Goal: Information Seeking & Learning: Check status

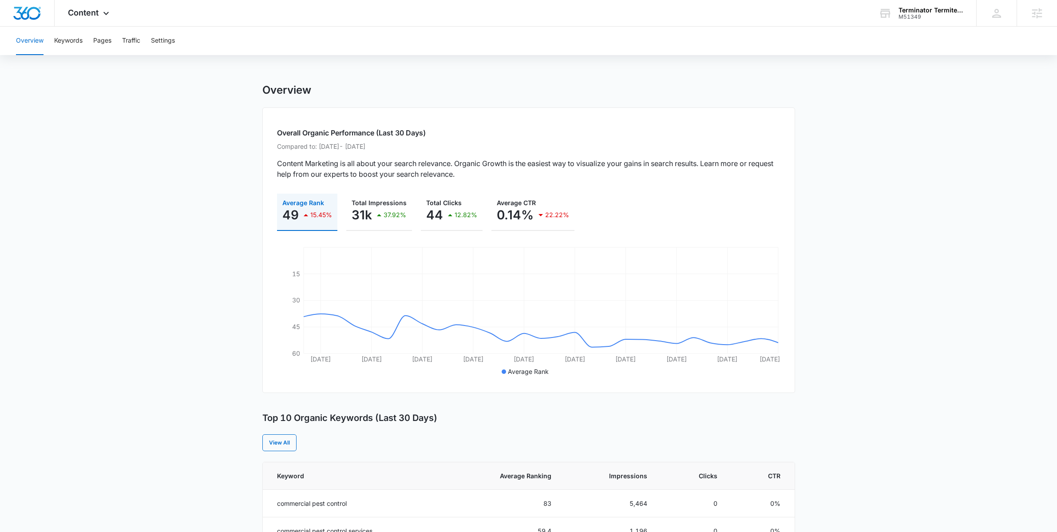
click at [86, 17] on div "Content Apps Reputation Websites Forms CRM Email Social Payments POS Content Ad…" at bounding box center [90, 13] width 70 height 26
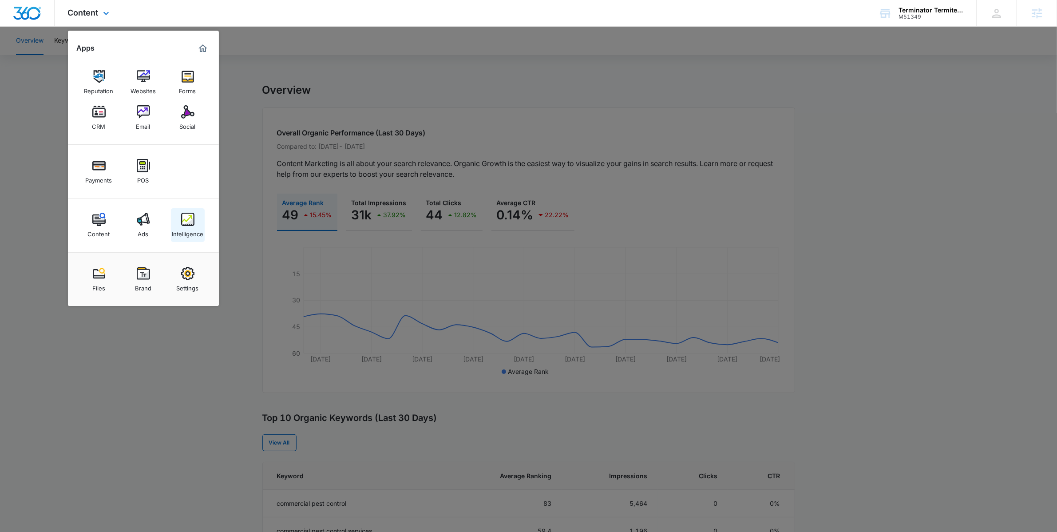
click at [184, 212] on link "Intelligence" at bounding box center [188, 225] width 34 height 34
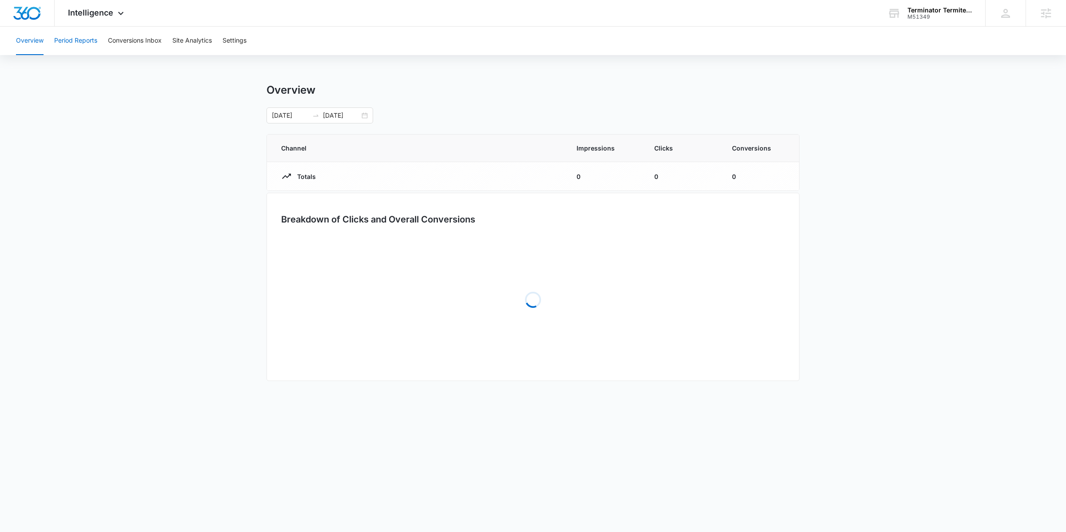
click at [76, 46] on button "Period Reports" at bounding box center [75, 41] width 43 height 28
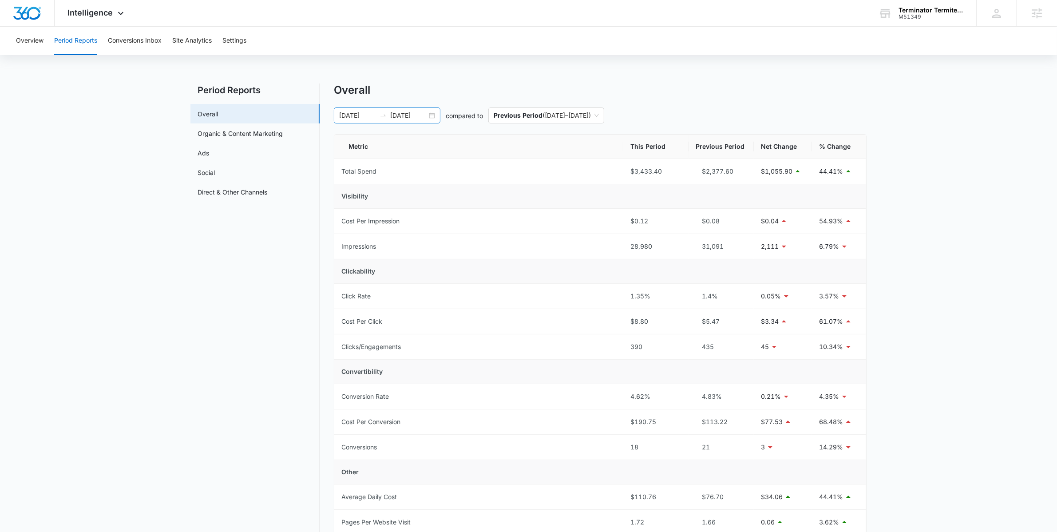
click at [440, 111] on div "06/24/2025 07/24/2025" at bounding box center [387, 115] width 107 height 16
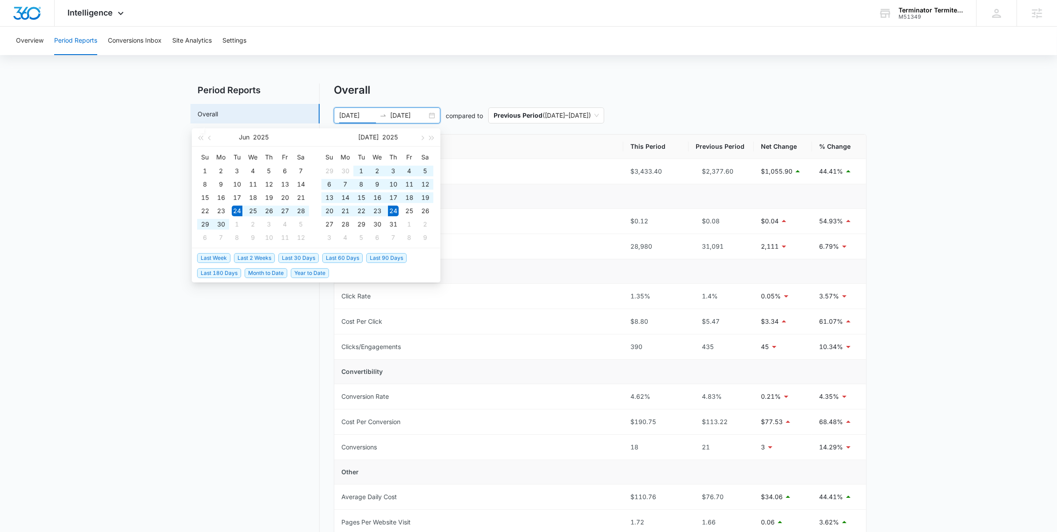
click at [429, 117] on div "06/24/2025 07/24/2025" at bounding box center [387, 115] width 107 height 16
click at [302, 258] on span "Last 30 Days" at bounding box center [298, 258] width 40 height 10
type input "07/15/2025"
type input "08/14/2025"
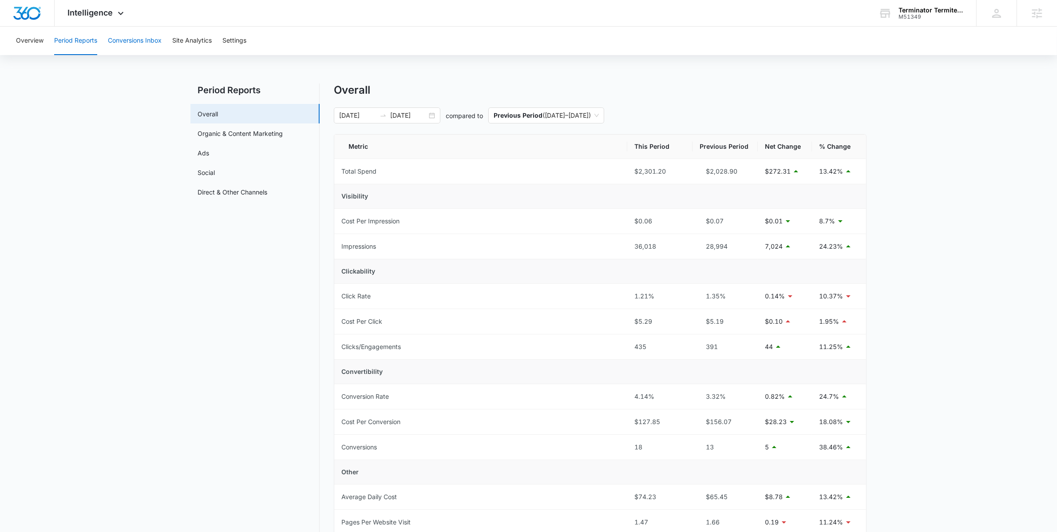
click at [124, 46] on button "Conversions Inbox" at bounding box center [135, 41] width 54 height 28
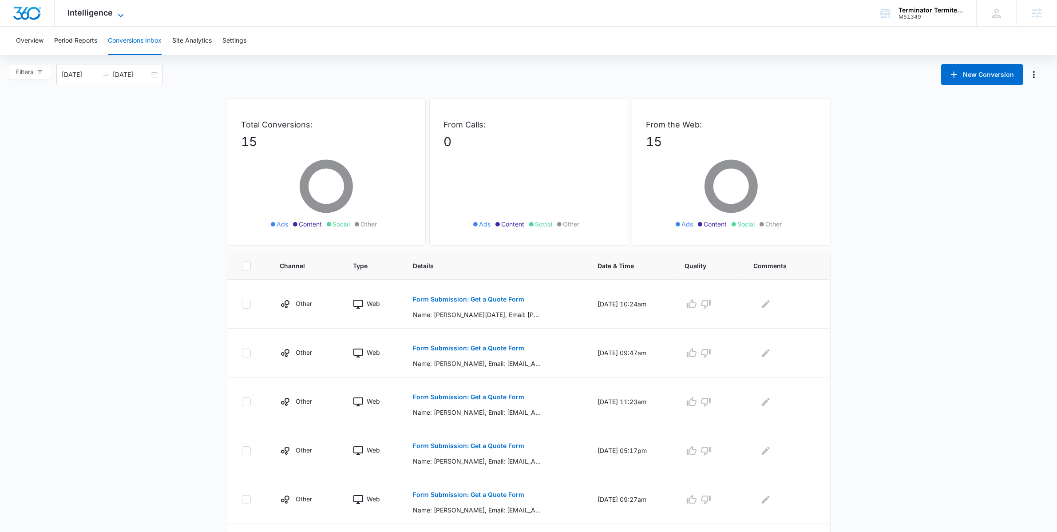
click at [94, 9] on span "Intelligence" at bounding box center [90, 12] width 45 height 9
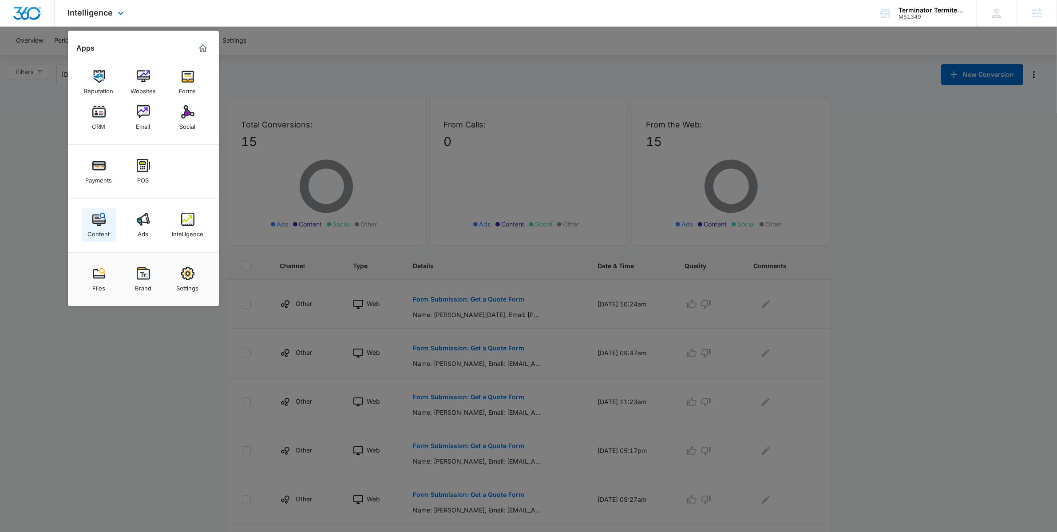
click at [99, 229] on div "Content" at bounding box center [99, 232] width 22 height 12
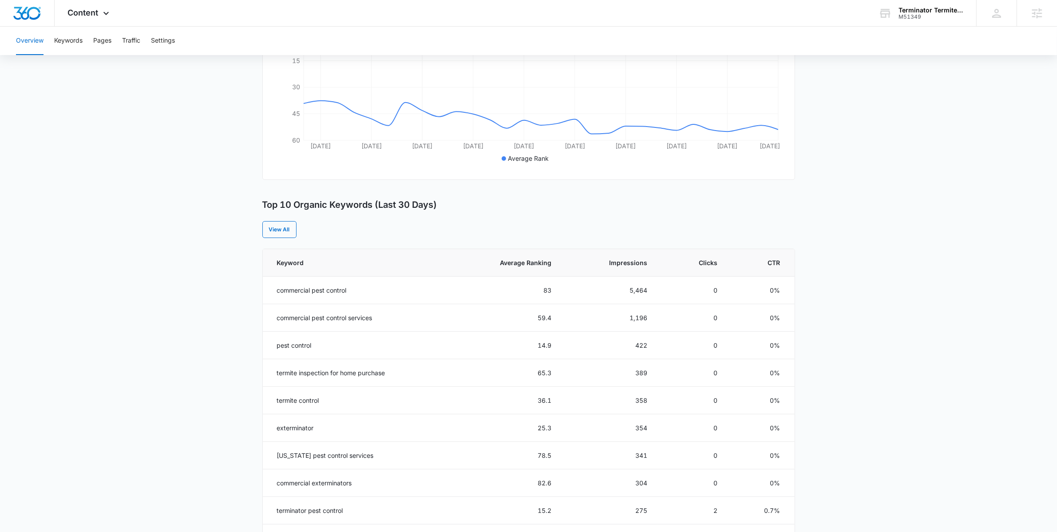
scroll to position [222, 0]
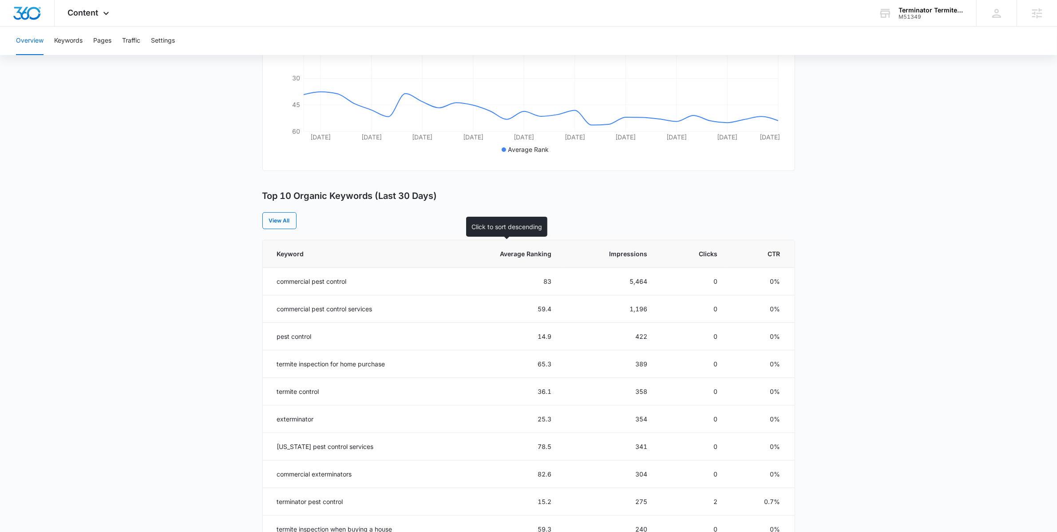
click at [532, 250] on span "Average Ranking" at bounding box center [511, 253] width 79 height 9
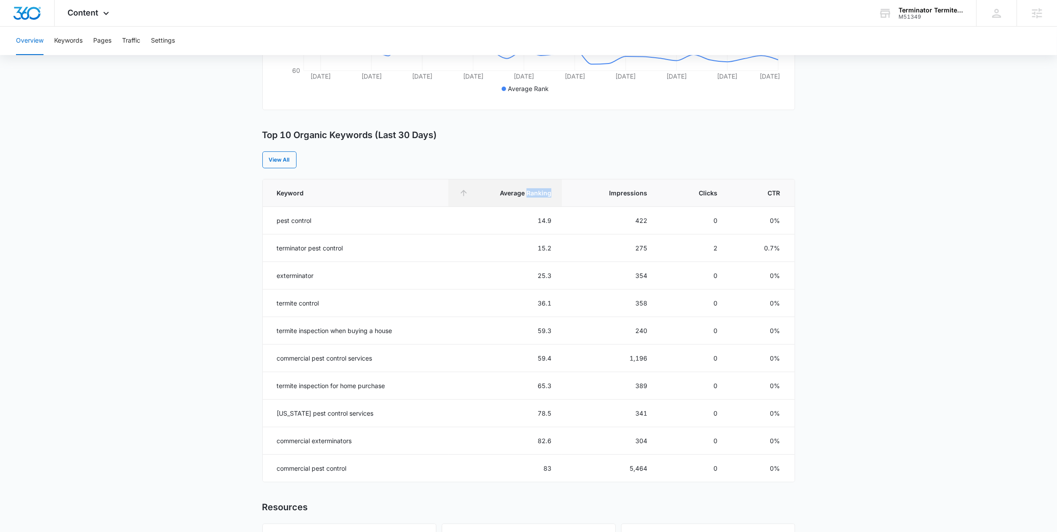
scroll to position [287, 0]
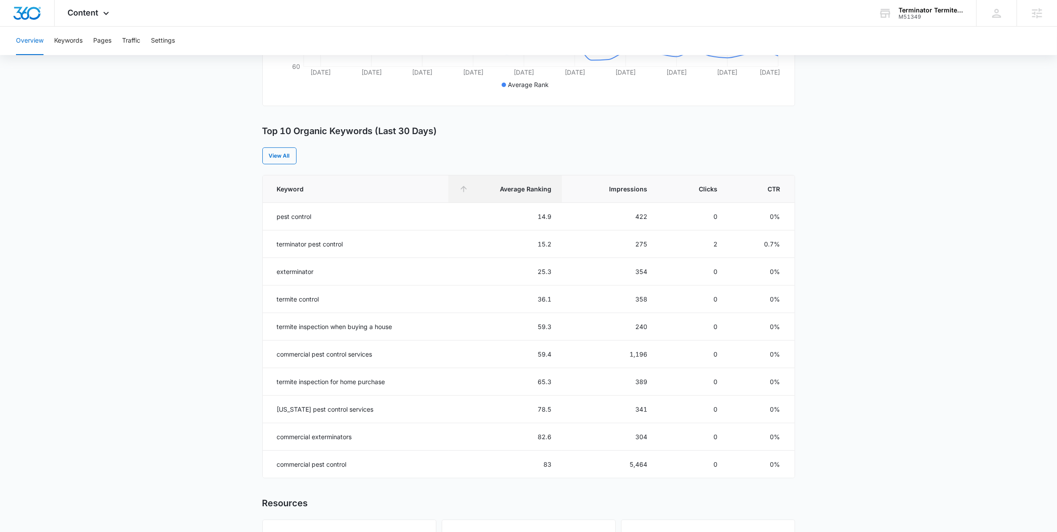
click at [171, 199] on main "Overview Overall Organic Performance (Last 30 Days) Compared to: Jun 16, 2025 -…" at bounding box center [528, 227] width 1057 height 861
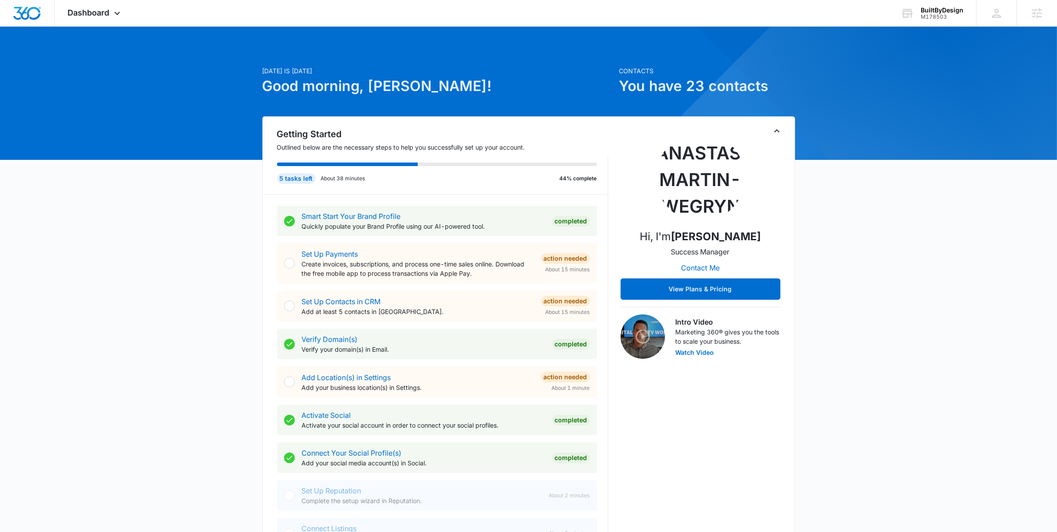
click at [778, 127] on icon "Toggle Collapse" at bounding box center [777, 131] width 11 height 11
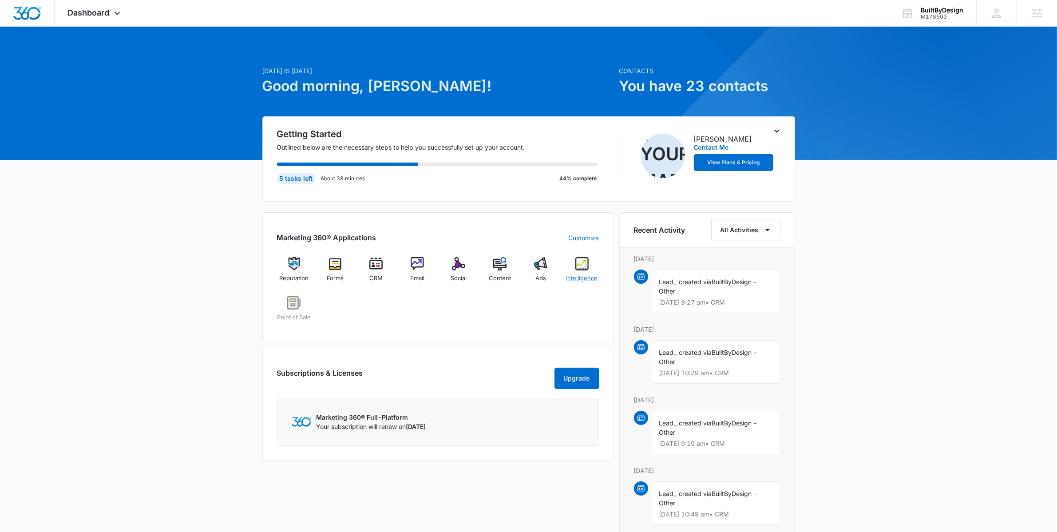
click at [582, 274] on span "Intelligence" at bounding box center [583, 278] width 32 height 9
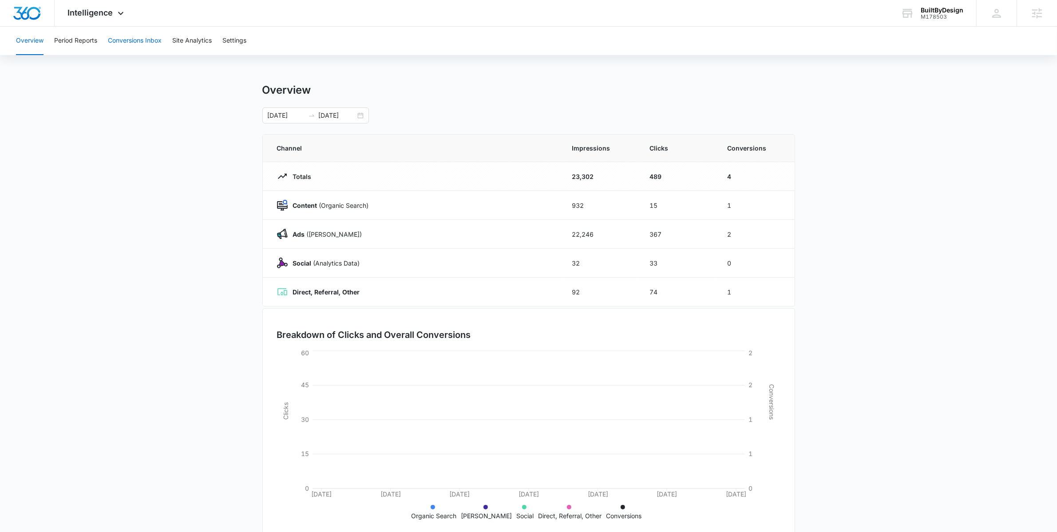
click at [139, 48] on button "Conversions Inbox" at bounding box center [135, 41] width 54 height 28
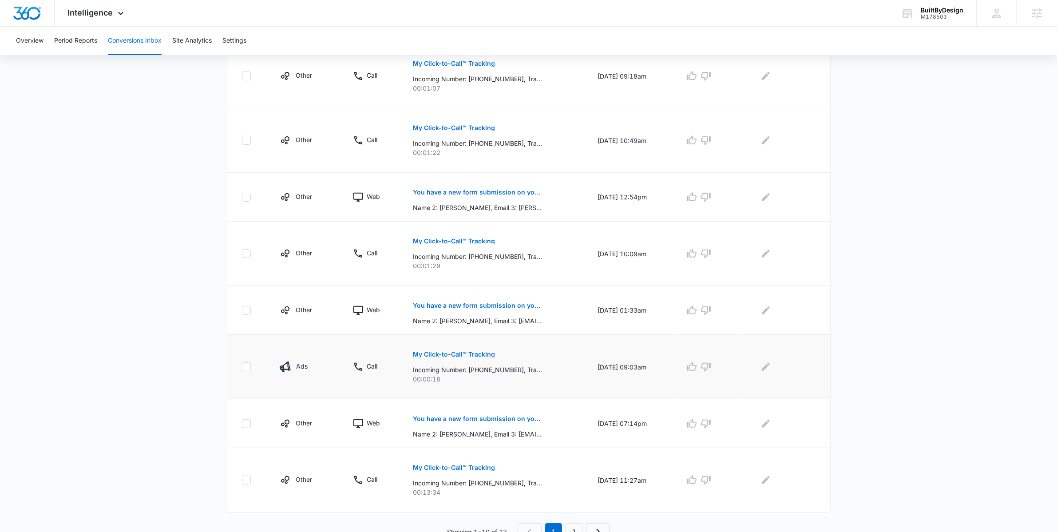
scroll to position [373, 0]
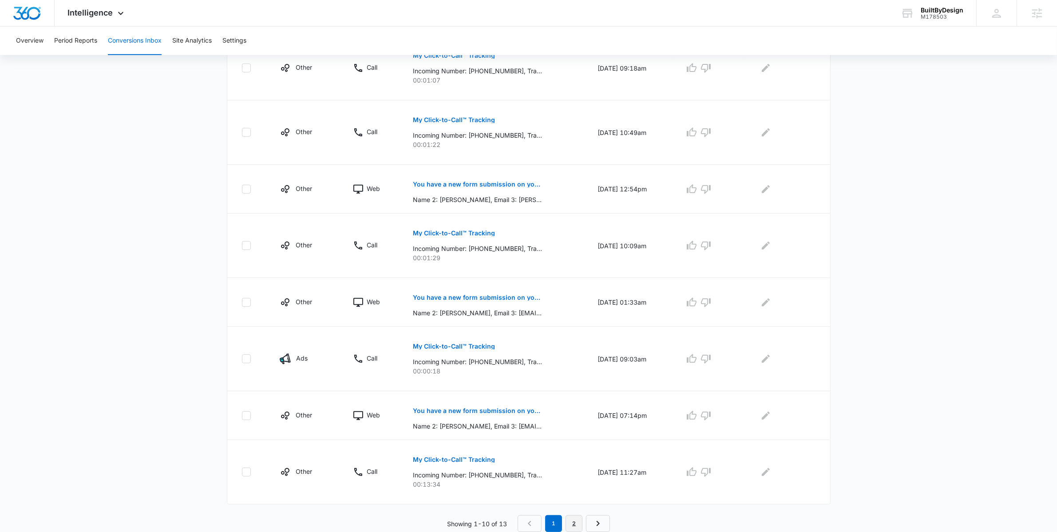
click at [571, 524] on link "2" at bounding box center [574, 523] width 17 height 17
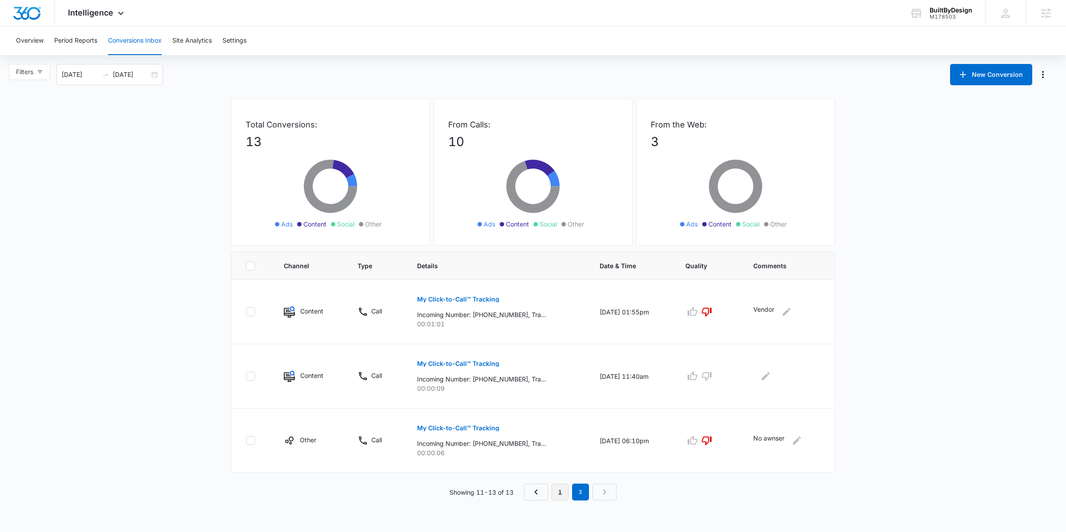
click at [560, 493] on link "1" at bounding box center [560, 492] width 17 height 17
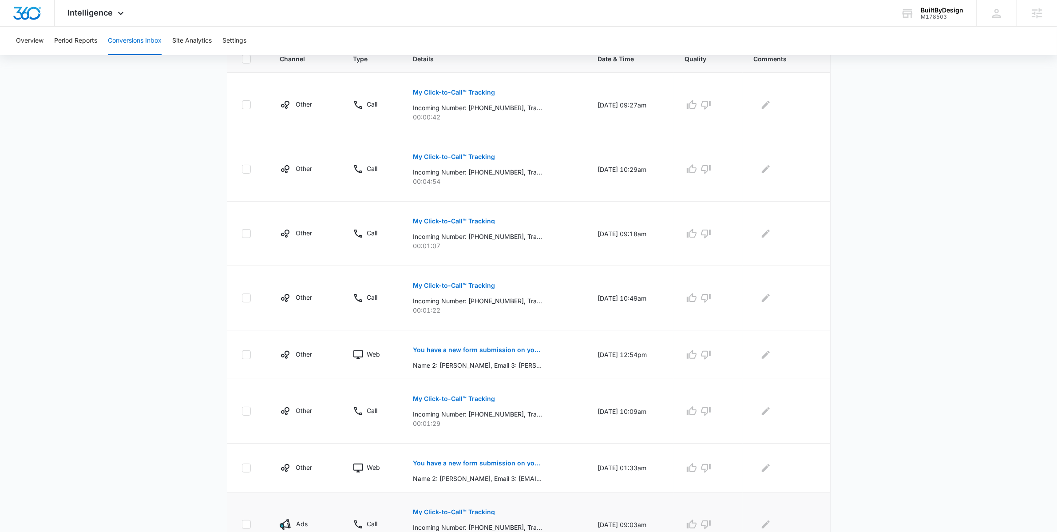
scroll to position [373, 0]
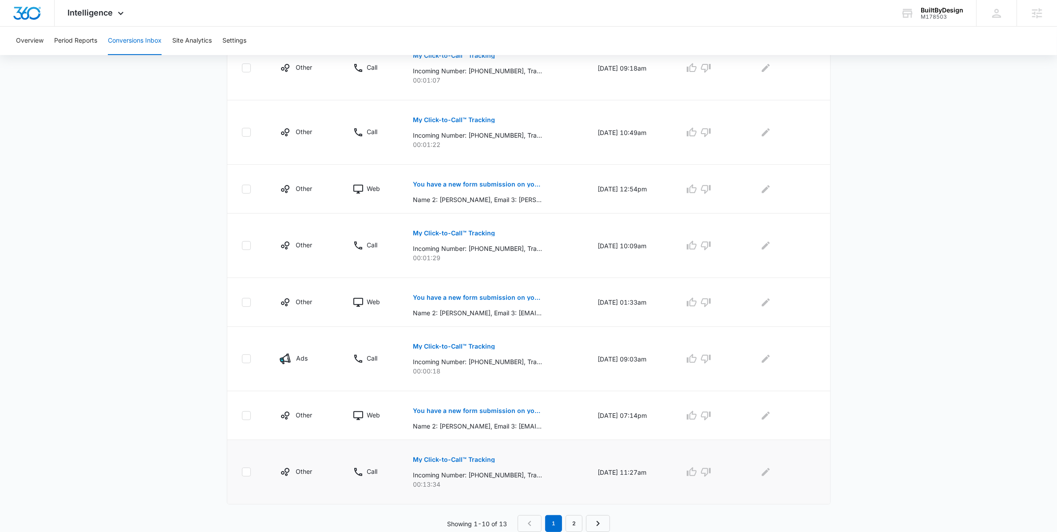
click at [460, 456] on button "My Click-to-Call™ Tracking" at bounding box center [454, 459] width 82 height 21
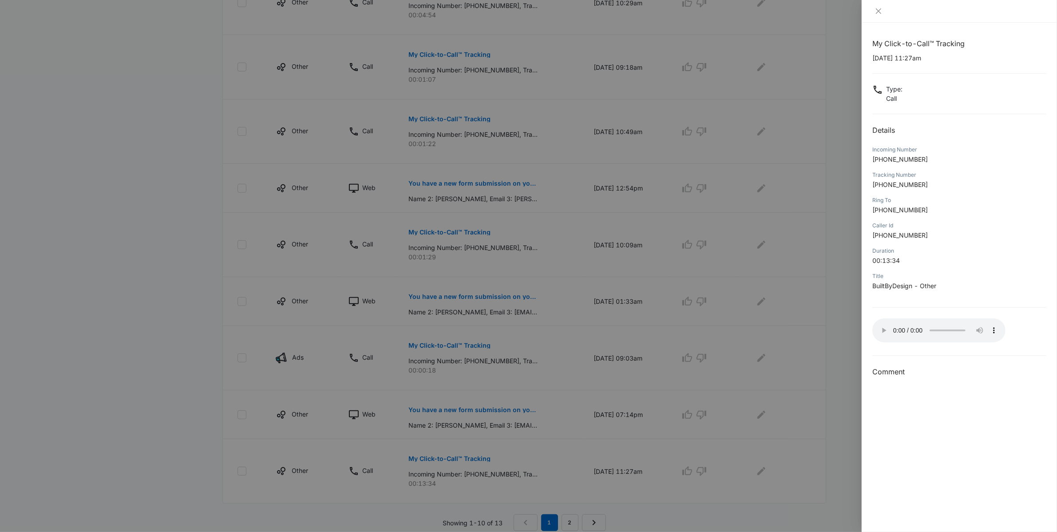
click at [132, 226] on div at bounding box center [528, 266] width 1057 height 532
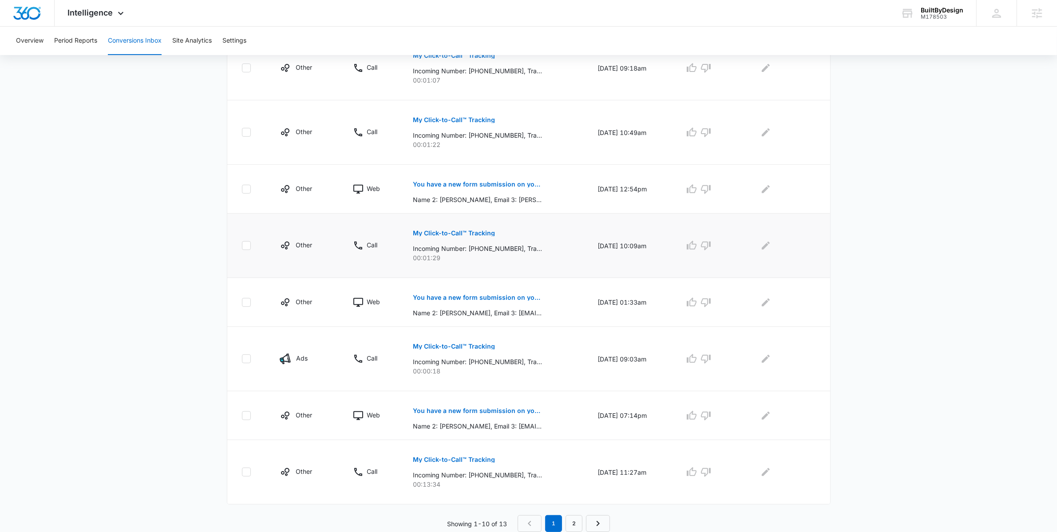
click at [450, 233] on p "My Click-to-Call™ Tracking" at bounding box center [454, 233] width 82 height 6
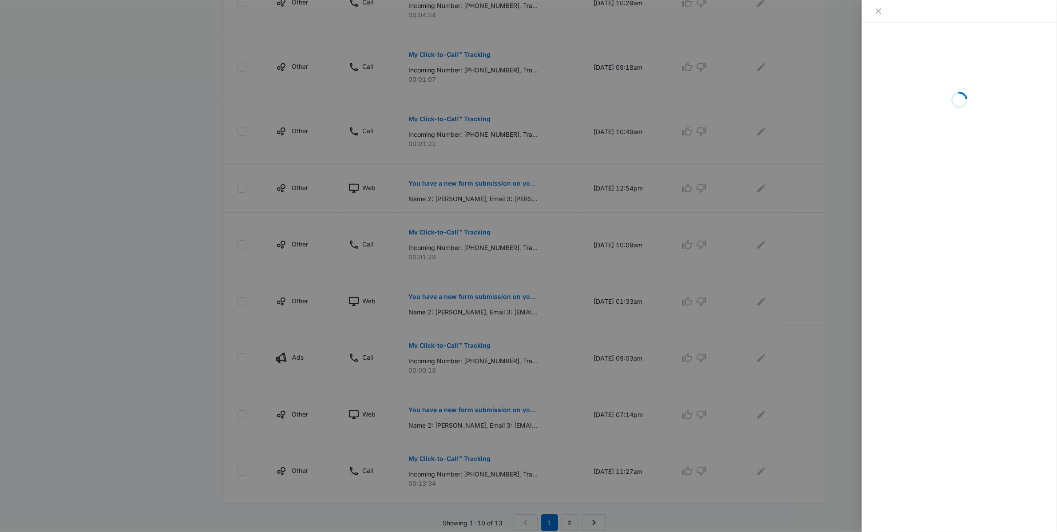
click at [119, 389] on div at bounding box center [528, 266] width 1057 height 532
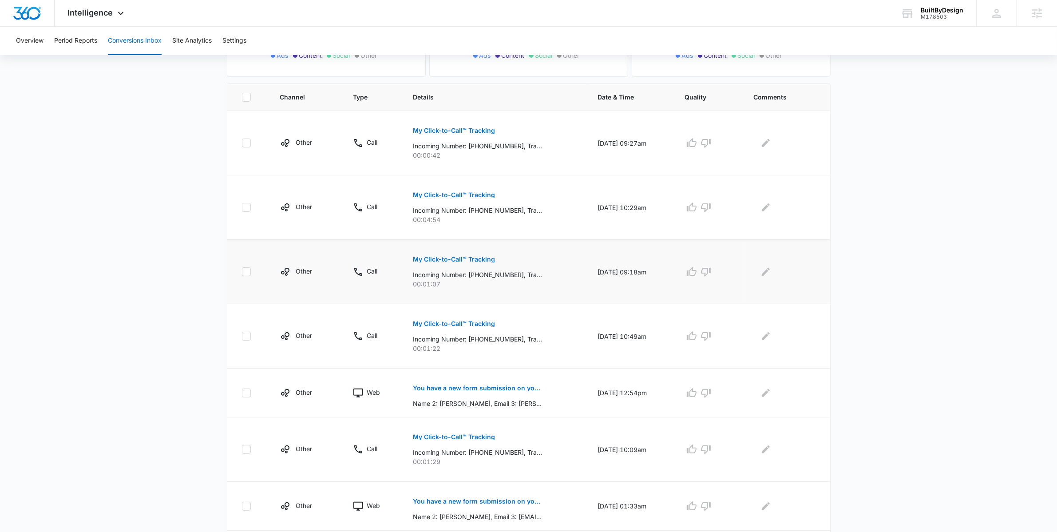
scroll to position [160, 0]
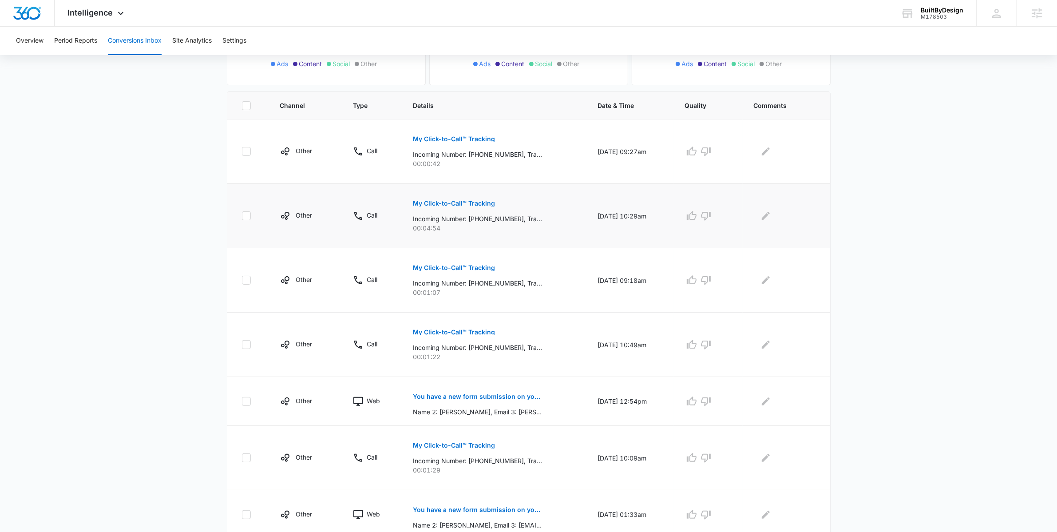
click at [460, 207] on p "My Click-to-Call™ Tracking" at bounding box center [454, 203] width 82 height 6
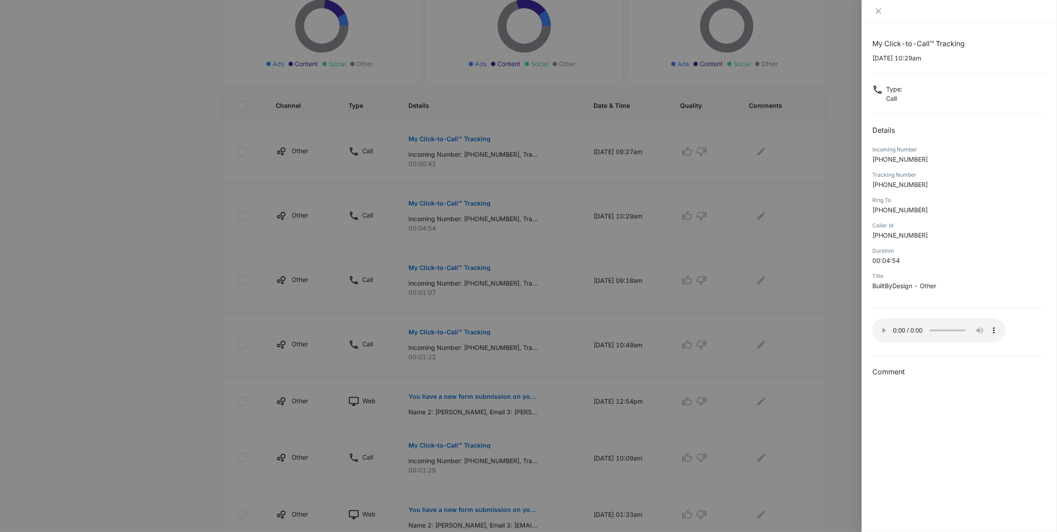
click at [152, 342] on div at bounding box center [528, 266] width 1057 height 532
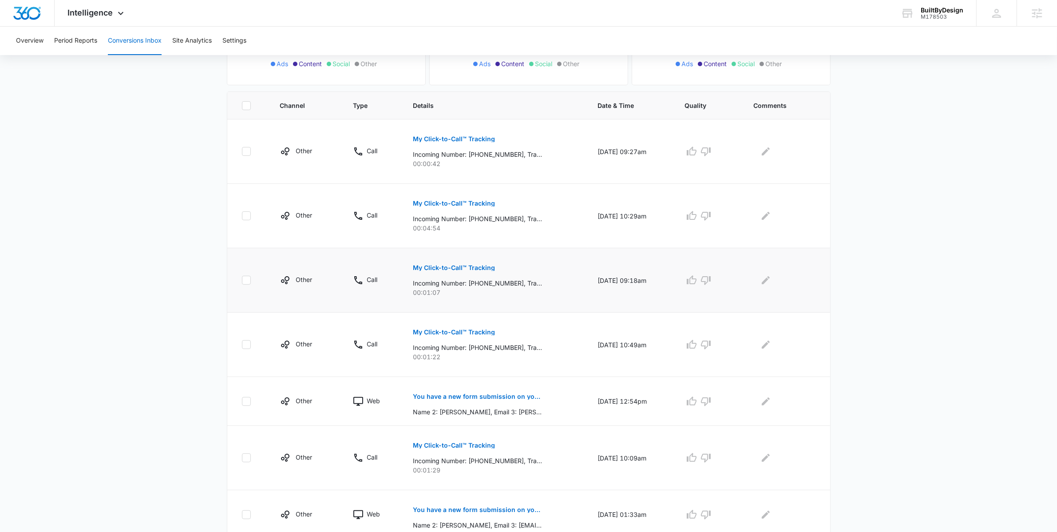
click at [452, 275] on button "My Click-to-Call™ Tracking" at bounding box center [454, 267] width 82 height 21
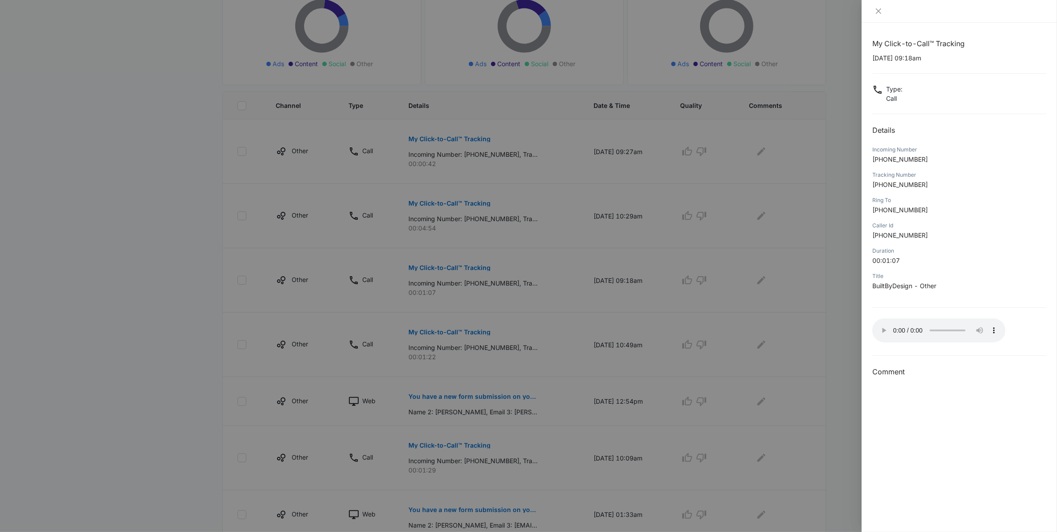
click at [158, 222] on div at bounding box center [528, 266] width 1057 height 532
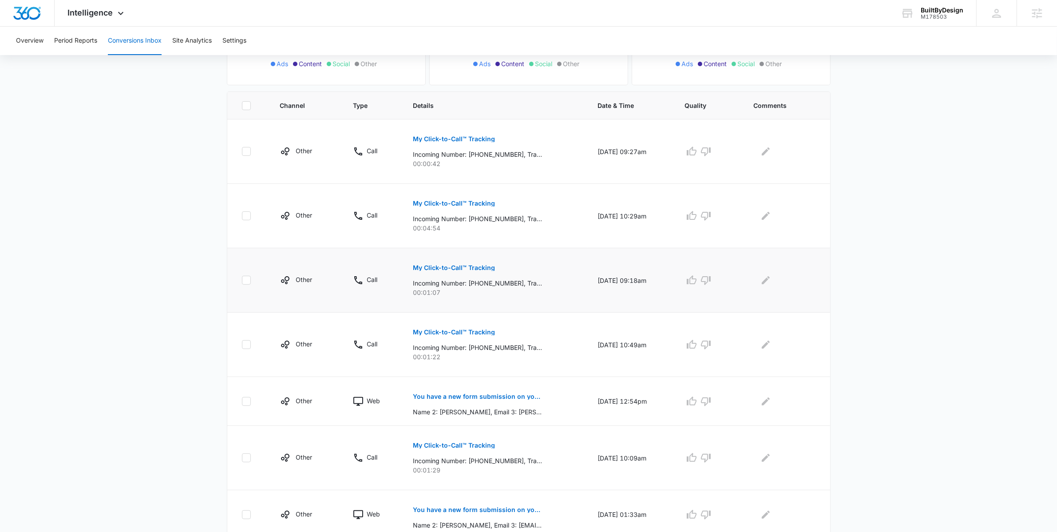
click at [460, 267] on p "My Click-to-Call™ Tracking" at bounding box center [454, 268] width 82 height 6
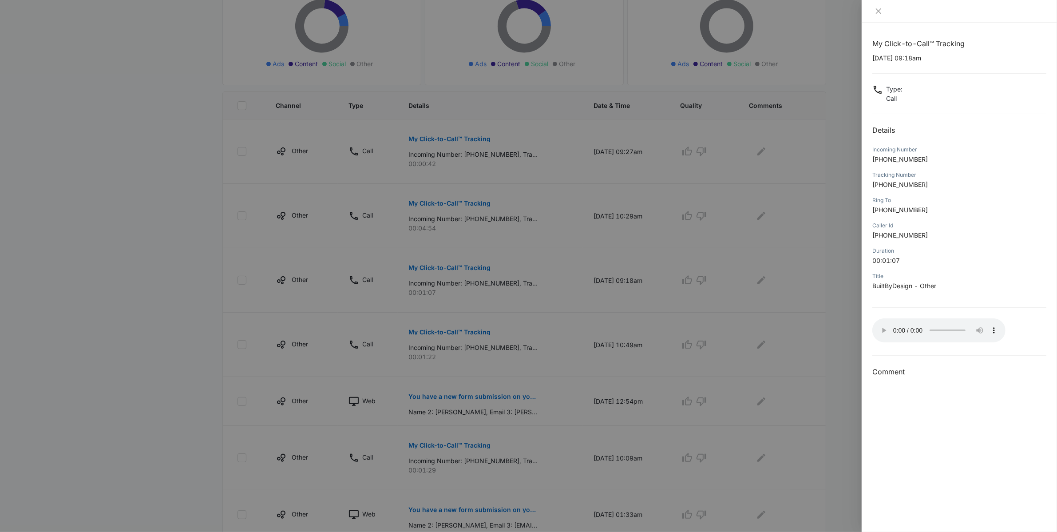
drag, startPoint x: 183, startPoint y: 326, endPoint x: 177, endPoint y: 330, distance: 7.4
click at [182, 328] on div at bounding box center [528, 266] width 1057 height 532
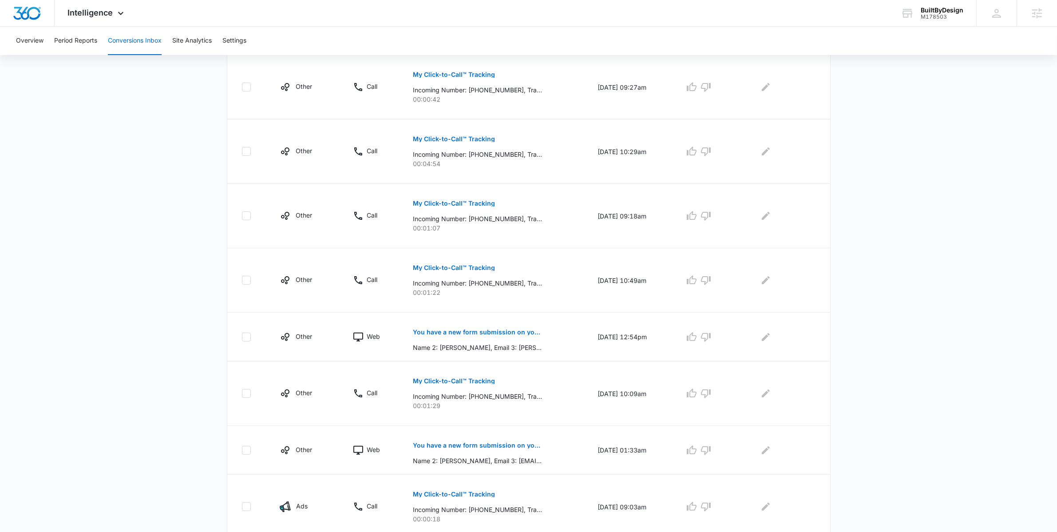
scroll to position [373, 0]
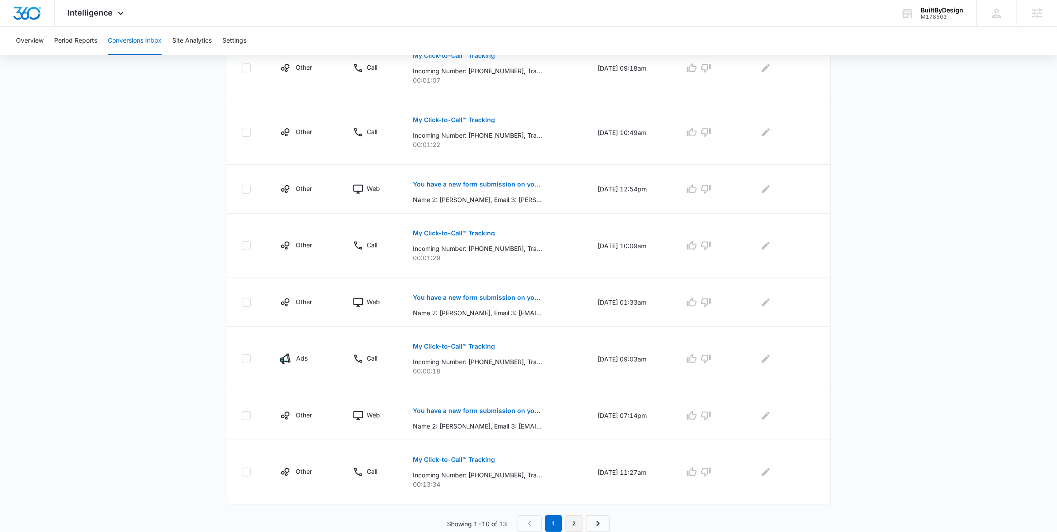
click at [577, 521] on link "2" at bounding box center [574, 523] width 17 height 17
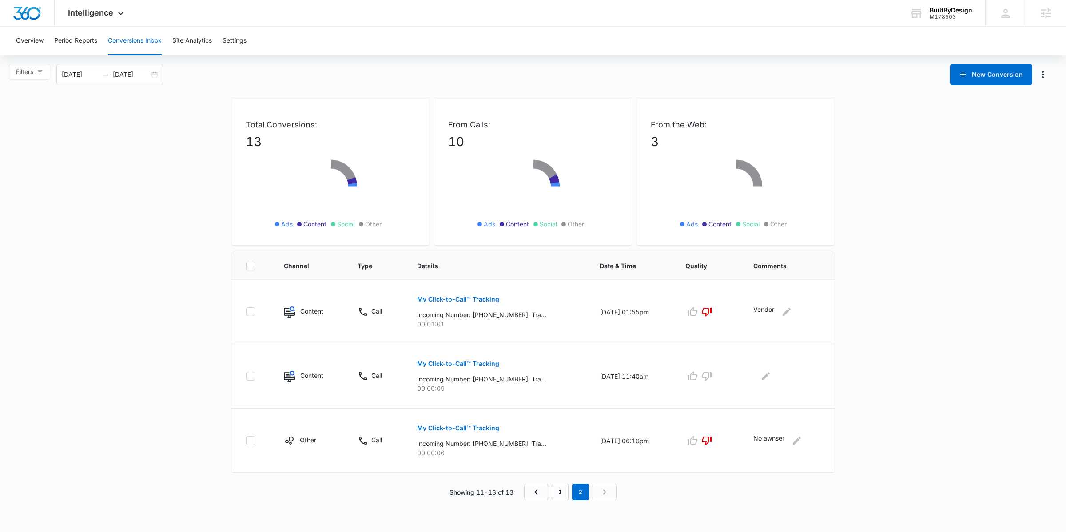
click at [715, 503] on body "Intelligence Apps Reputation Forms CRM Email Social POS Content Ads Intelligenc…" at bounding box center [533, 266] width 1066 height 532
click at [559, 490] on link "1" at bounding box center [560, 492] width 17 height 17
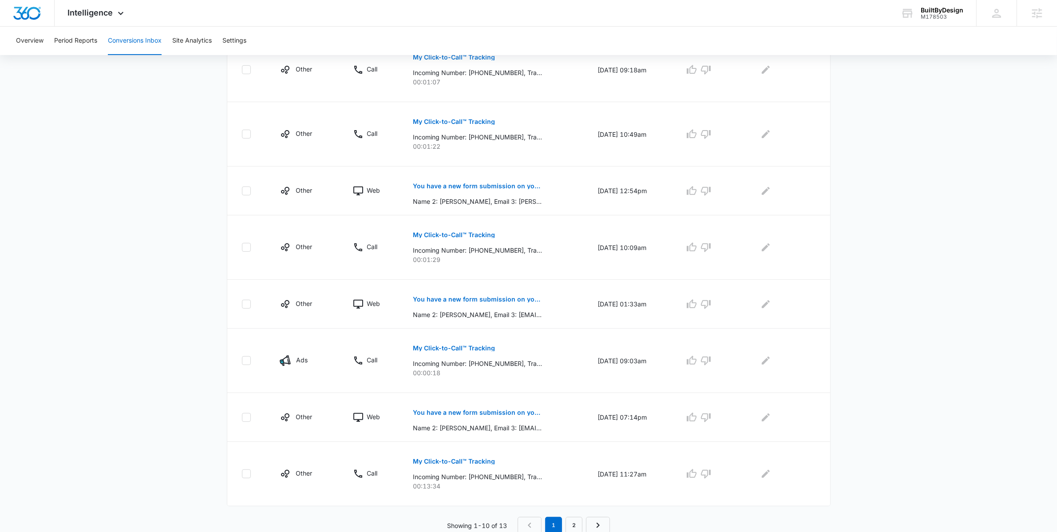
scroll to position [373, 0]
click at [764, 473] on icon "Edit Comments" at bounding box center [766, 472] width 11 height 11
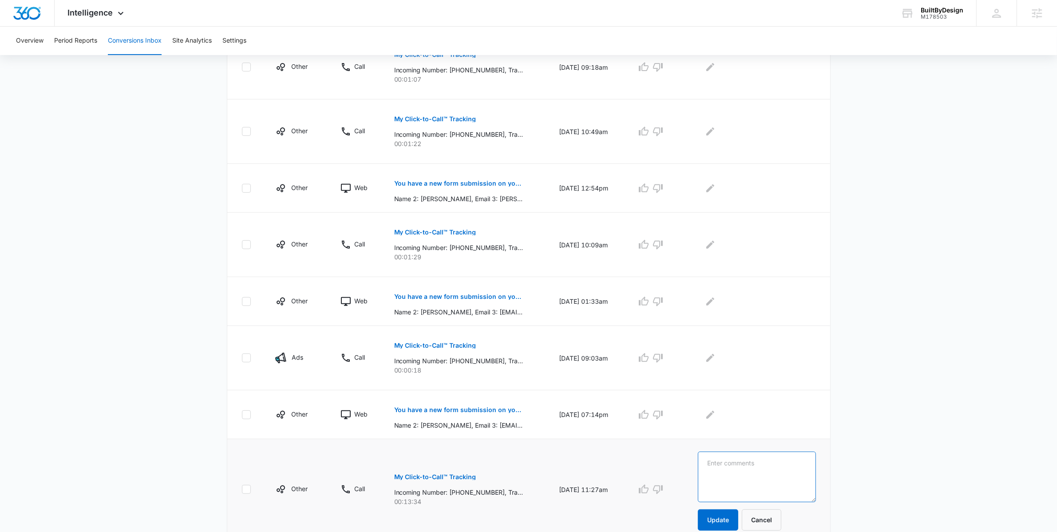
click at [764, 473] on textarea at bounding box center [757, 477] width 118 height 51
type textarea "marketing solicitation call"
click at [727, 522] on button "Update" at bounding box center [718, 519] width 40 height 21
click at [469, 405] on button "You have a new form submission on your Webflow site!" at bounding box center [458, 409] width 129 height 21
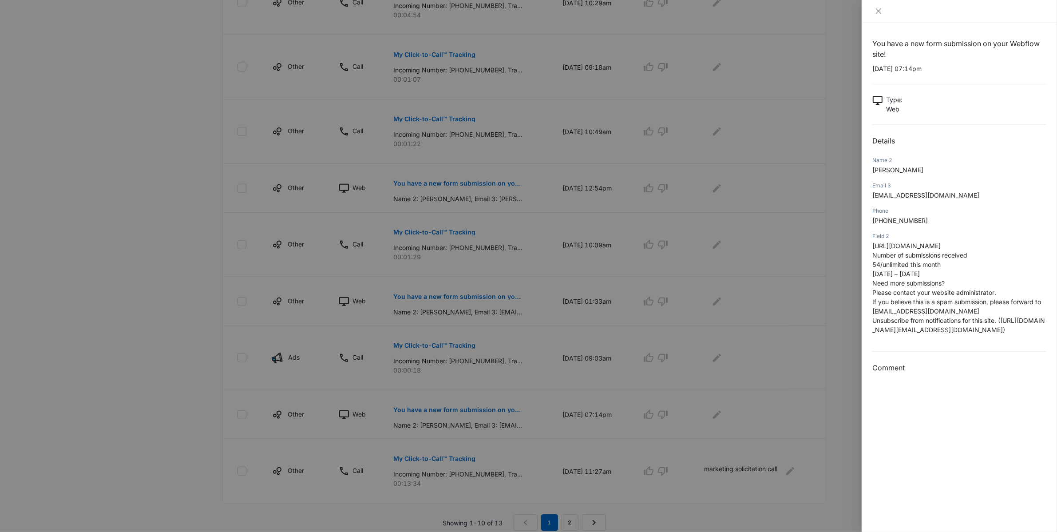
click at [186, 380] on div at bounding box center [528, 266] width 1057 height 532
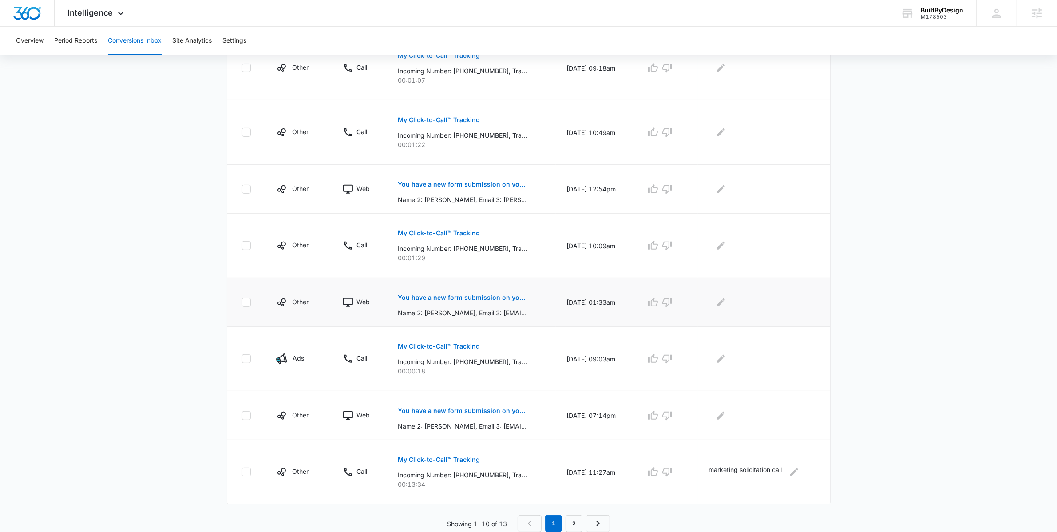
click at [449, 290] on button "You have a new form submission on your Webflow site!" at bounding box center [462, 297] width 129 height 21
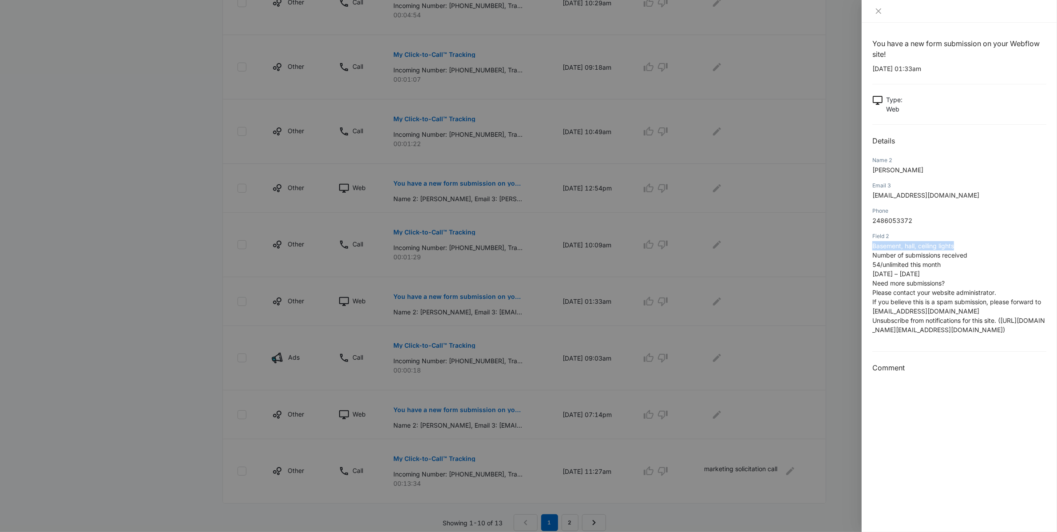
drag, startPoint x: 972, startPoint y: 245, endPoint x: 873, endPoint y: 249, distance: 98.7
click at [873, 249] on p "Basement, hall, ceiling lights Number of submissions received 54/unlimited this…" at bounding box center [960, 287] width 174 height 93
copy span "Basement, hall, ceiling lights"
click at [192, 400] on div at bounding box center [528, 266] width 1057 height 532
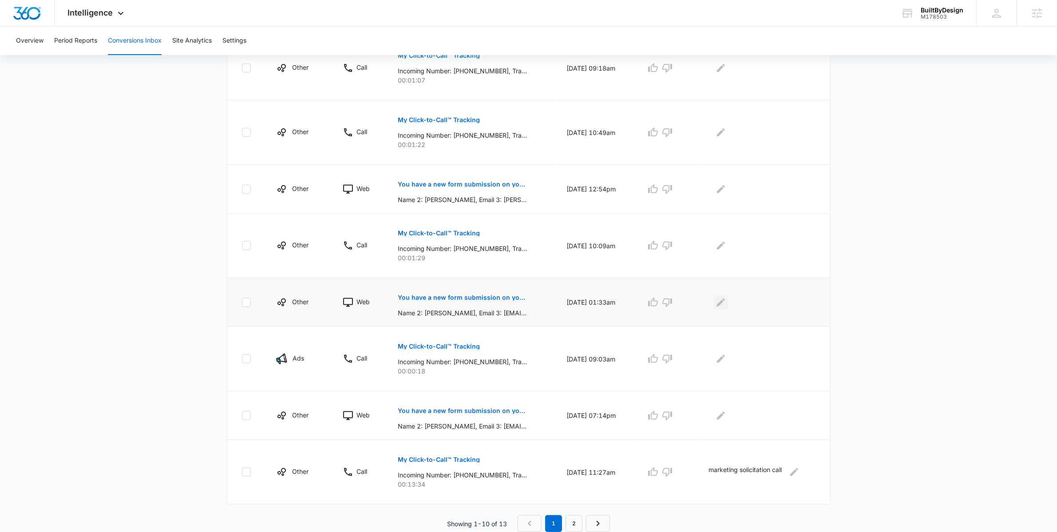
click at [723, 302] on icon "Edit Comments" at bounding box center [721, 302] width 8 height 8
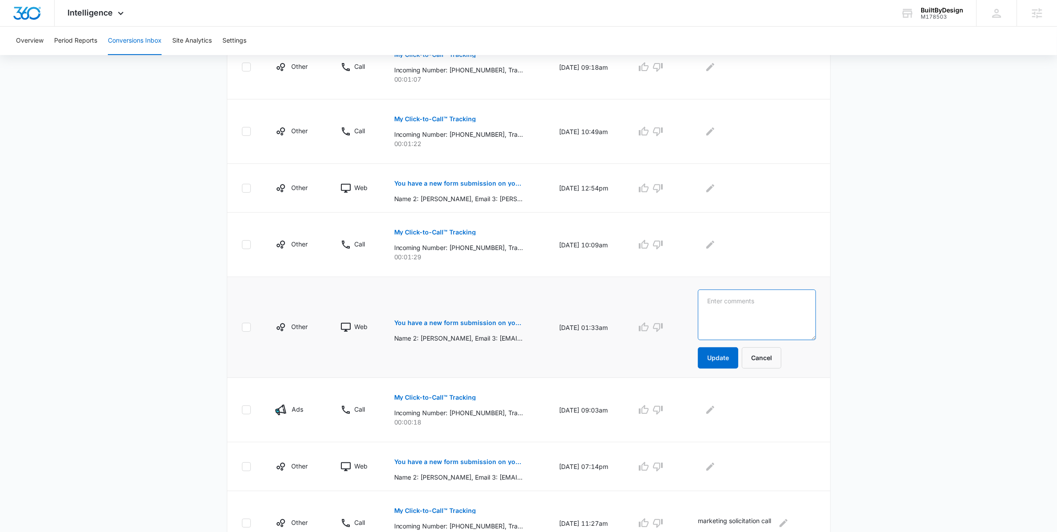
click at [733, 305] on textarea at bounding box center [757, 315] width 118 height 51
paste textarea "Basement, hall, ceiling lights"
type textarea "Basement, hall, ceiling lights"
click at [738, 356] on button "Update" at bounding box center [718, 357] width 40 height 21
click at [726, 363] on button "Update" at bounding box center [718, 357] width 40 height 21
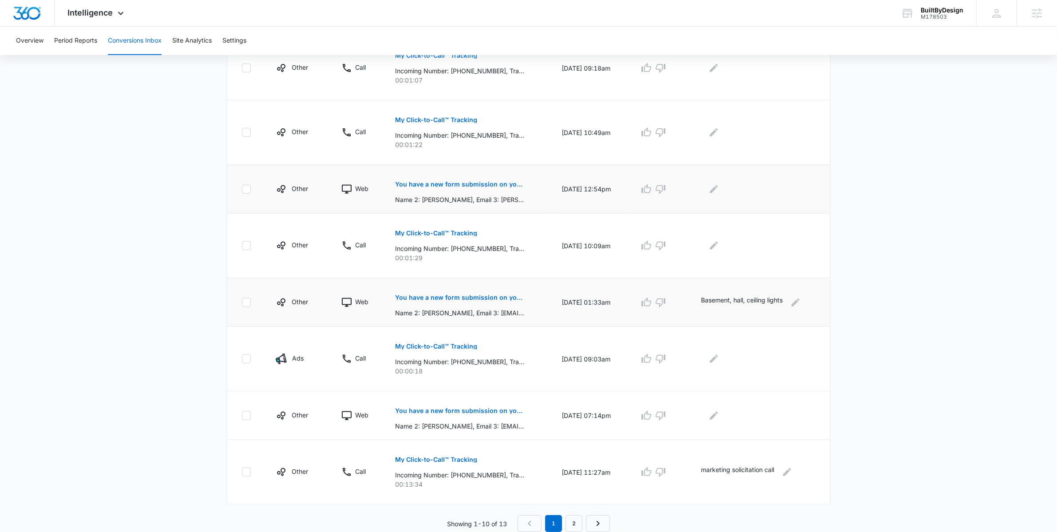
click at [467, 186] on p "You have a new form submission on your Webflow site!" at bounding box center [459, 184] width 129 height 6
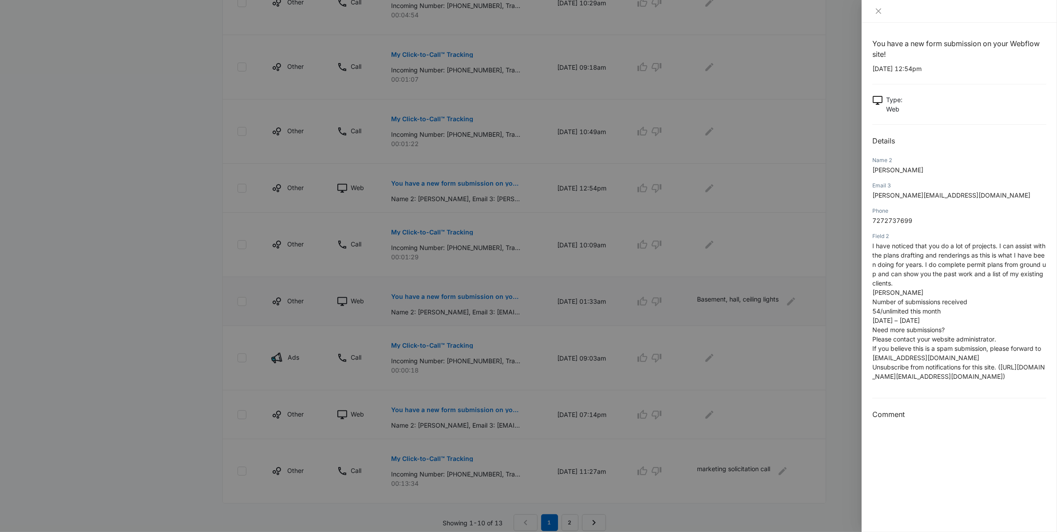
click at [247, 293] on div at bounding box center [528, 266] width 1057 height 532
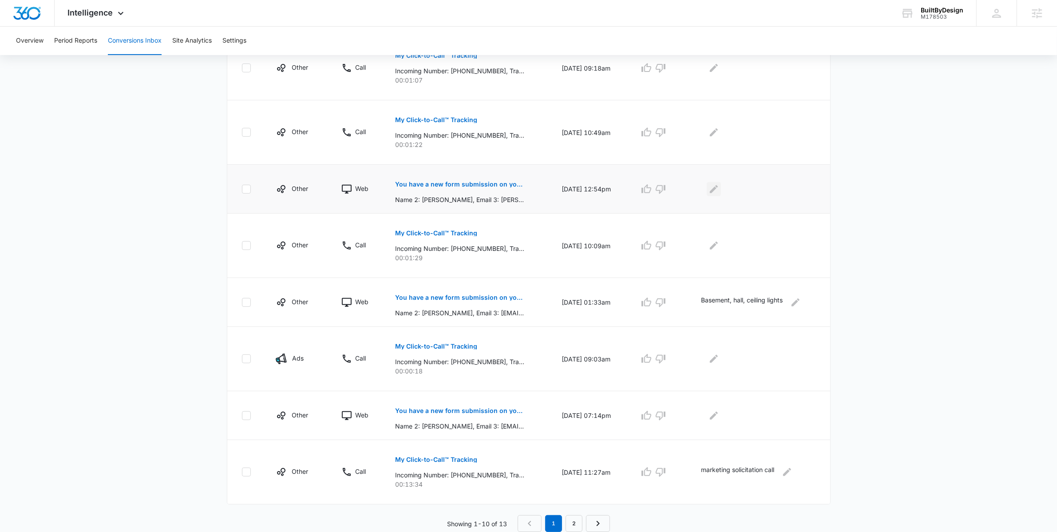
click at [711, 187] on icon "Edit Comments" at bounding box center [714, 189] width 11 height 11
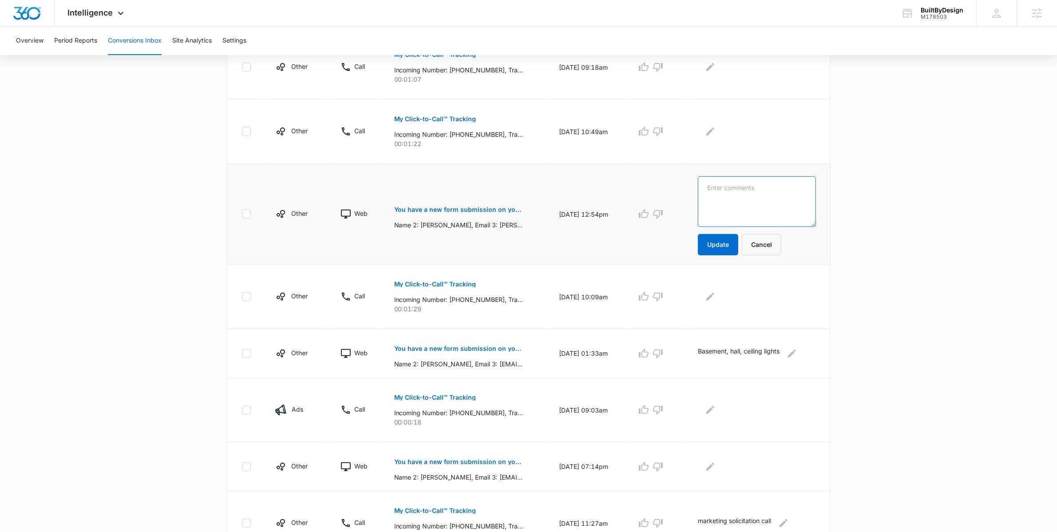
click at [744, 197] on textarea at bounding box center [757, 201] width 118 height 51
type textarea "solicitation"
click at [721, 255] on button "Update" at bounding box center [718, 244] width 40 height 21
click at [722, 251] on button "Update" at bounding box center [718, 244] width 40 height 21
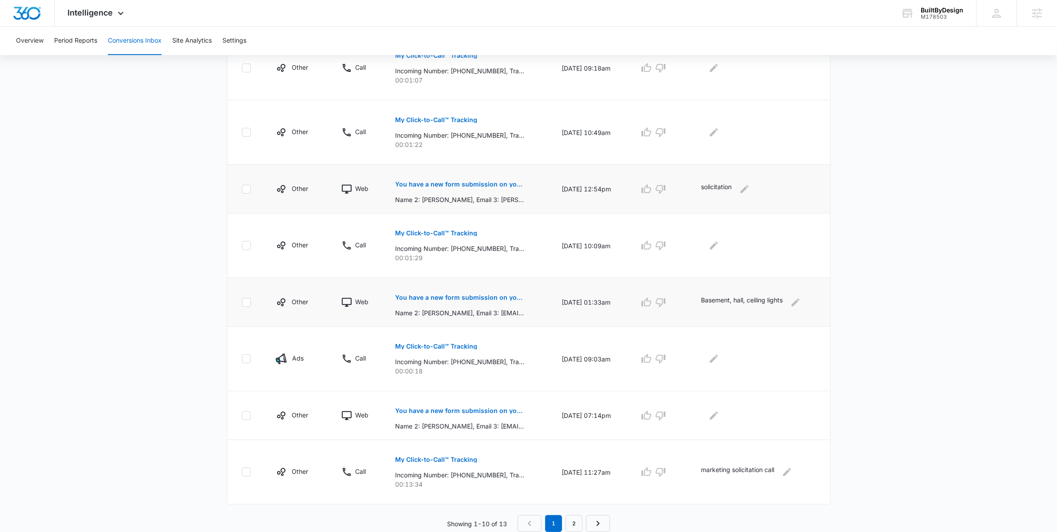
scroll to position [371, 0]
click at [790, 475] on icon "Edit Comments" at bounding box center [787, 473] width 8 height 8
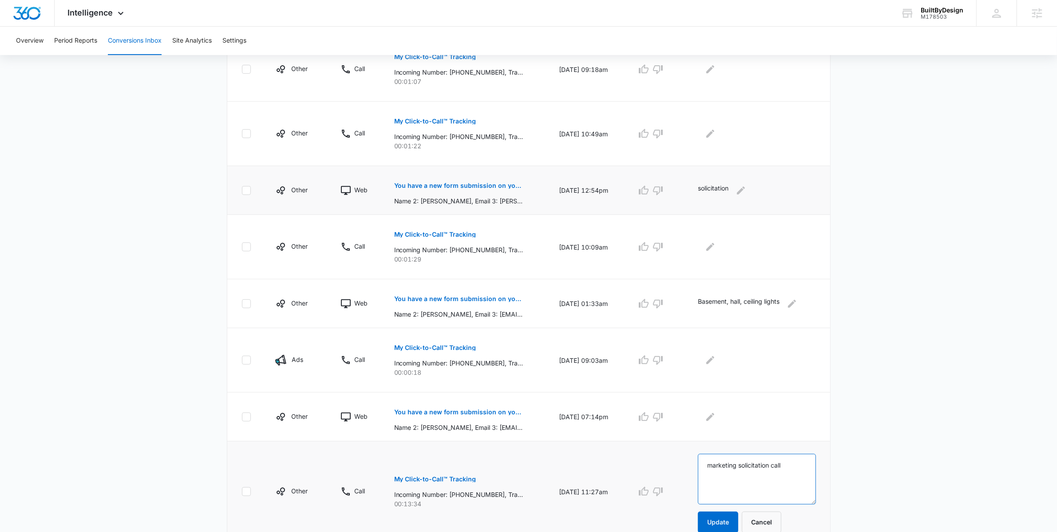
click at [799, 468] on textarea "marketing solicitation call" at bounding box center [757, 479] width 118 height 51
type textarea "marketing solicitation call - logical position"
click at [725, 524] on button "Update" at bounding box center [718, 522] width 40 height 21
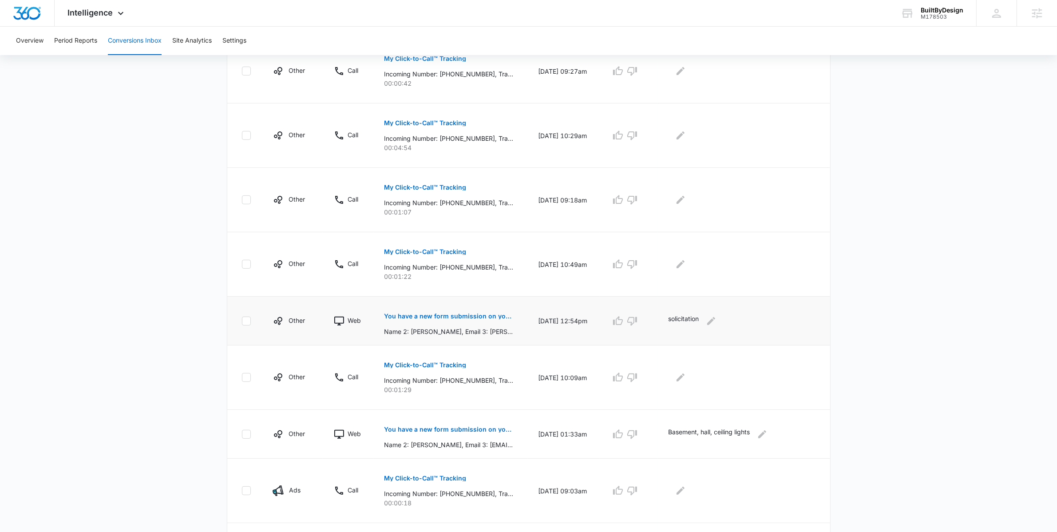
scroll to position [238, 0]
click at [115, 18] on icon at bounding box center [120, 15] width 11 height 11
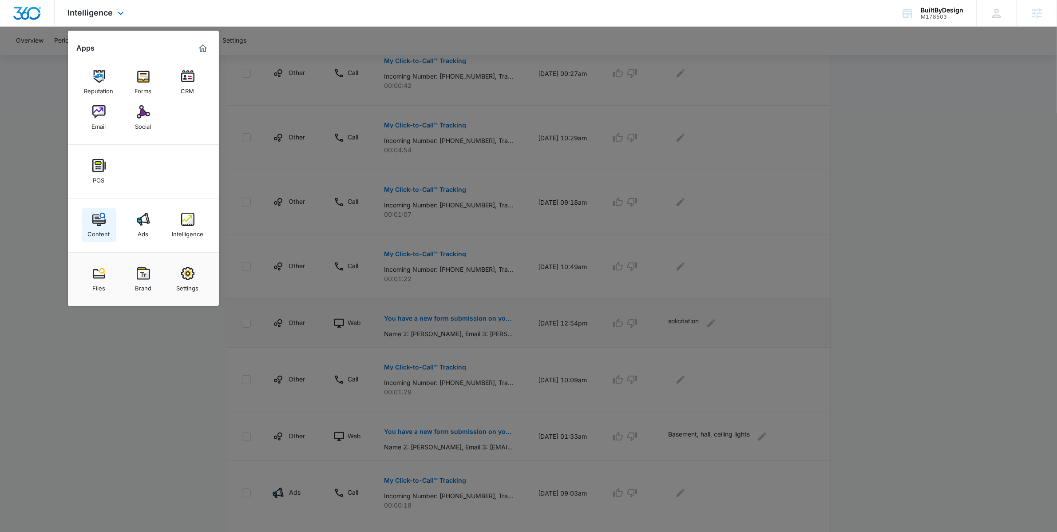
click at [101, 220] on img at bounding box center [98, 219] width 13 height 13
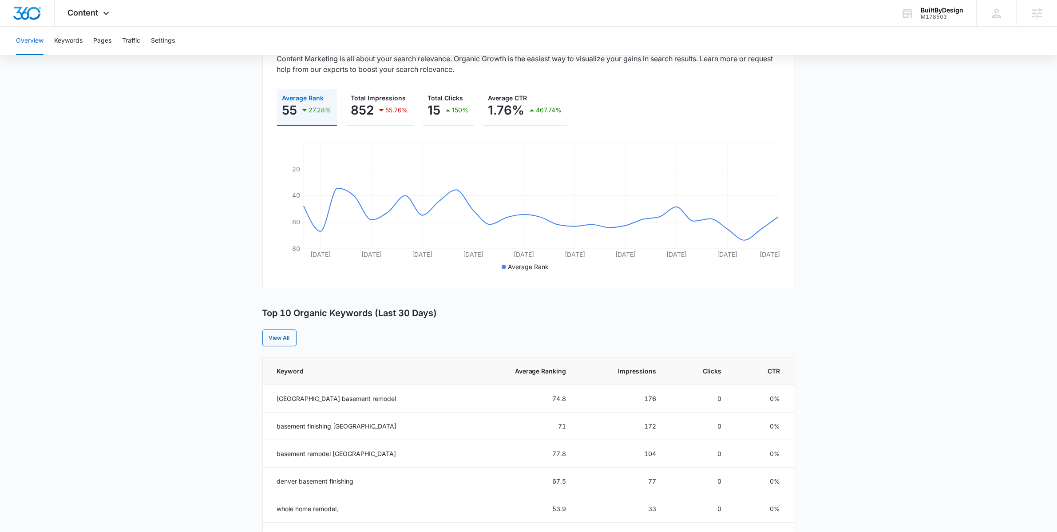
scroll to position [152, 0]
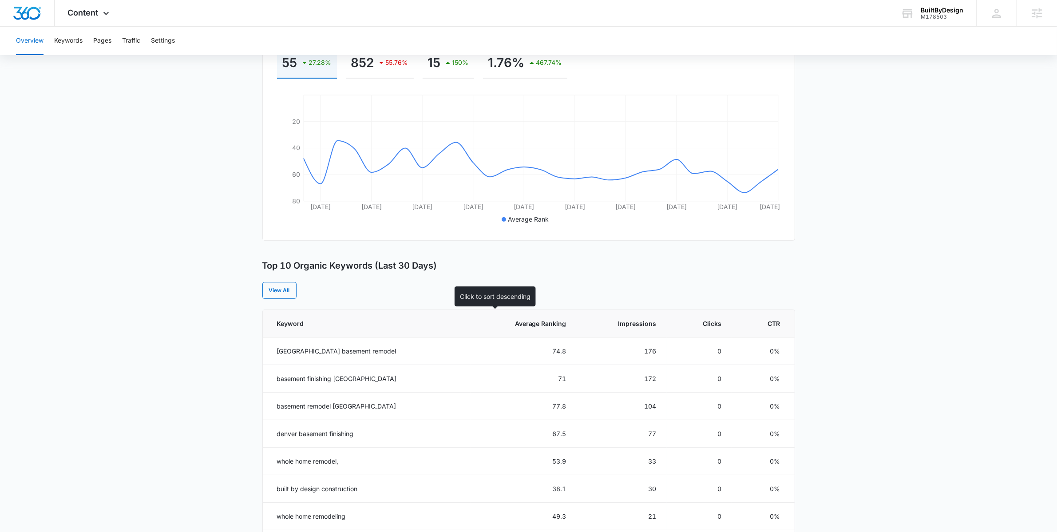
click at [540, 321] on span "Average Ranking" at bounding box center [530, 323] width 72 height 9
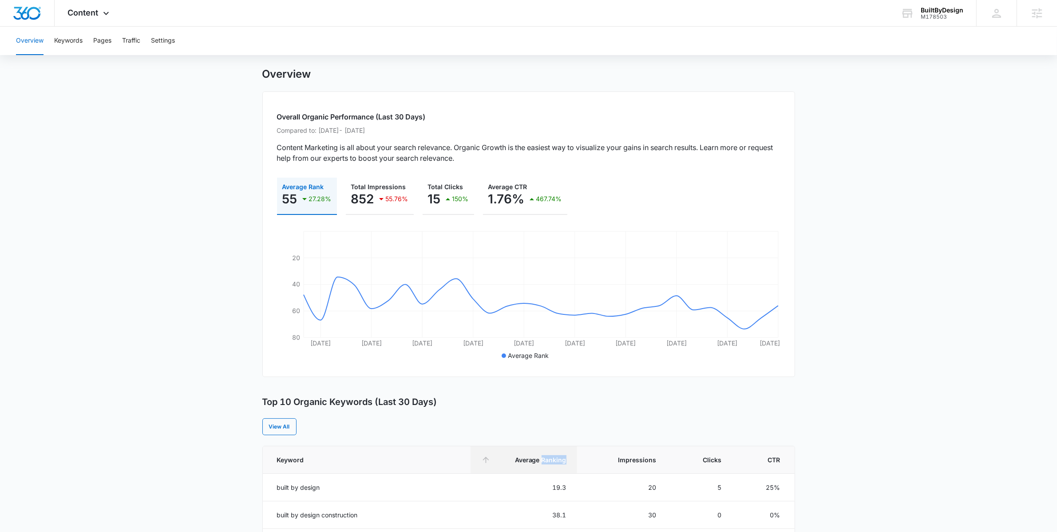
scroll to position [16, 0]
click at [879, 400] on main "Overview Overall Organic Performance (Last 30 Days) Compared to: Jun 16, 2025 -…" at bounding box center [528, 498] width 1057 height 861
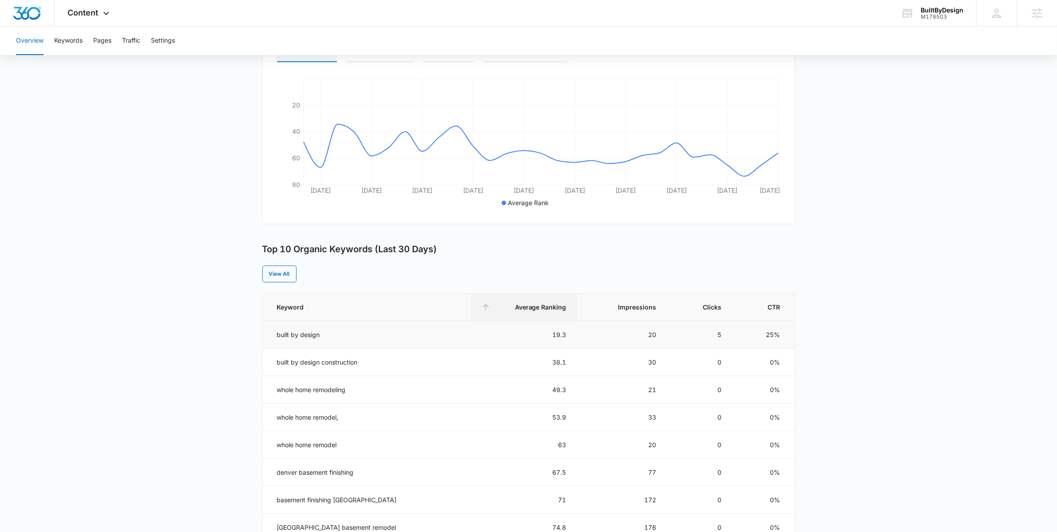
scroll to position [169, 0]
drag, startPoint x: 344, startPoint y: 417, endPoint x: 269, endPoint y: 418, distance: 75.5
click at [269, 418] on td "whole home remodel," at bounding box center [367, 417] width 208 height 28
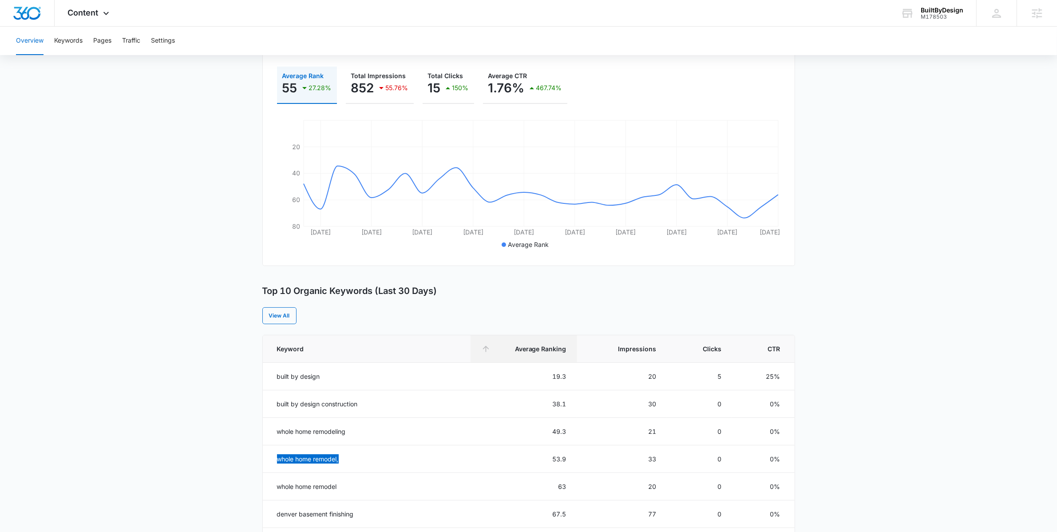
scroll to position [104, 0]
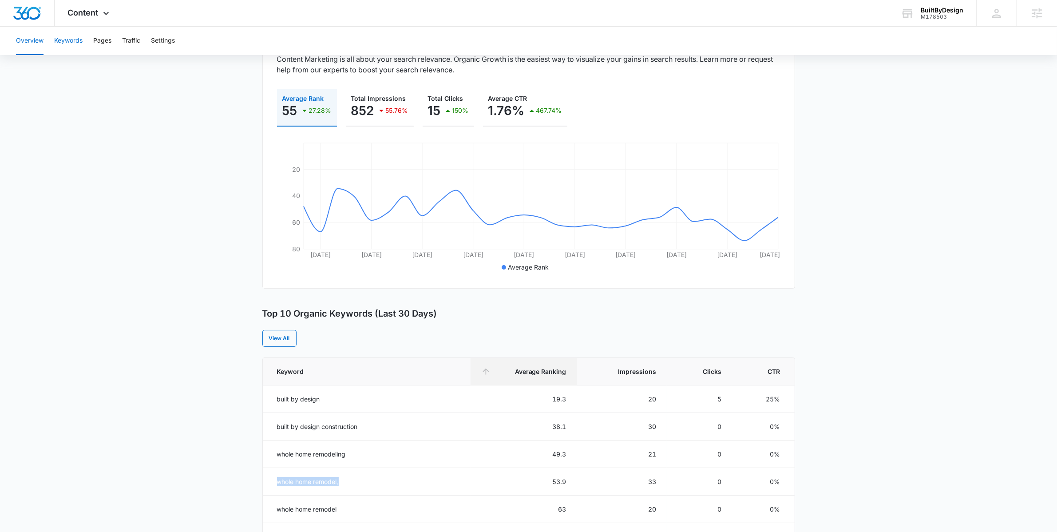
click at [77, 42] on button "Keywords" at bounding box center [68, 41] width 28 height 28
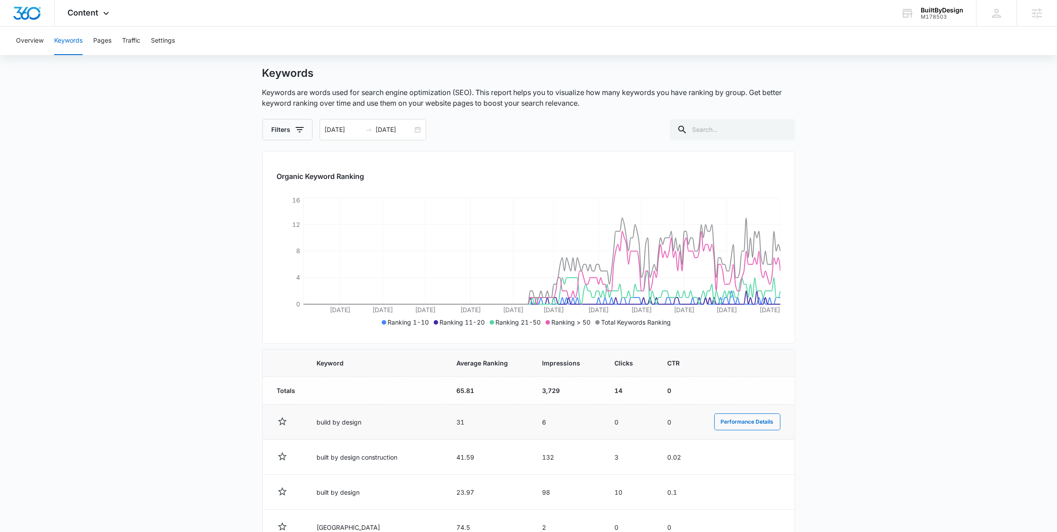
scroll to position [18, 0]
click at [729, 134] on input "text" at bounding box center [732, 128] width 125 height 21
type input "whole home remodel"
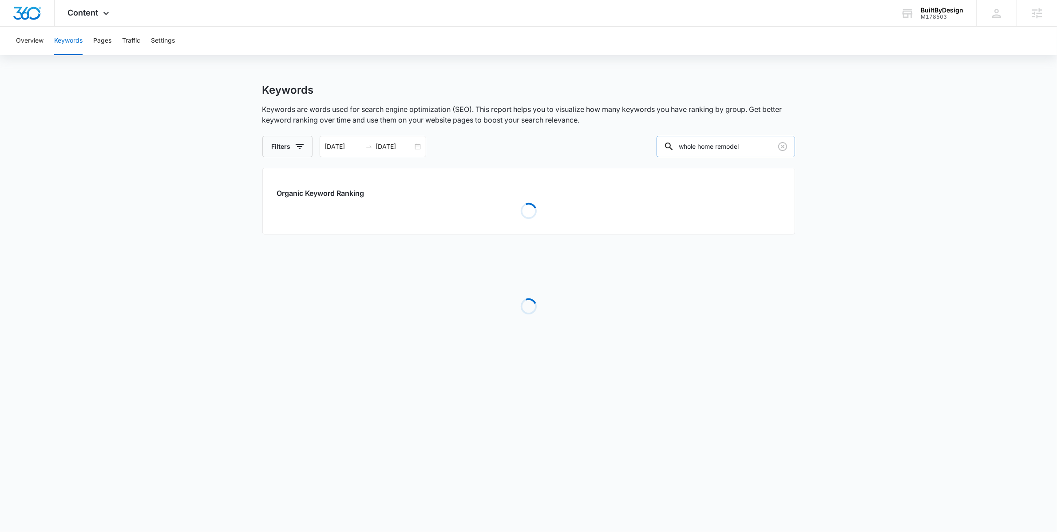
scroll to position [0, 0]
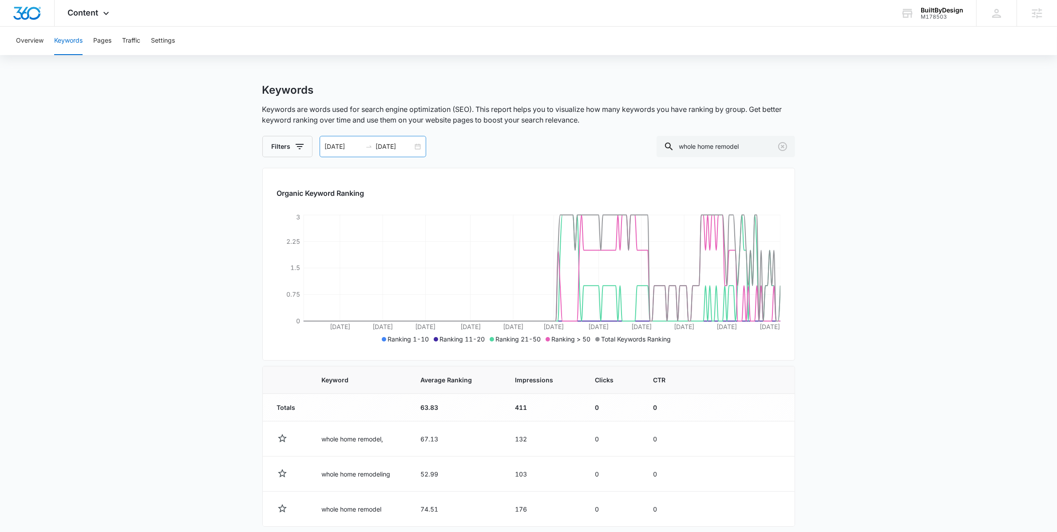
click at [416, 146] on div "01/01/2025 08/12/2025" at bounding box center [373, 146] width 107 height 21
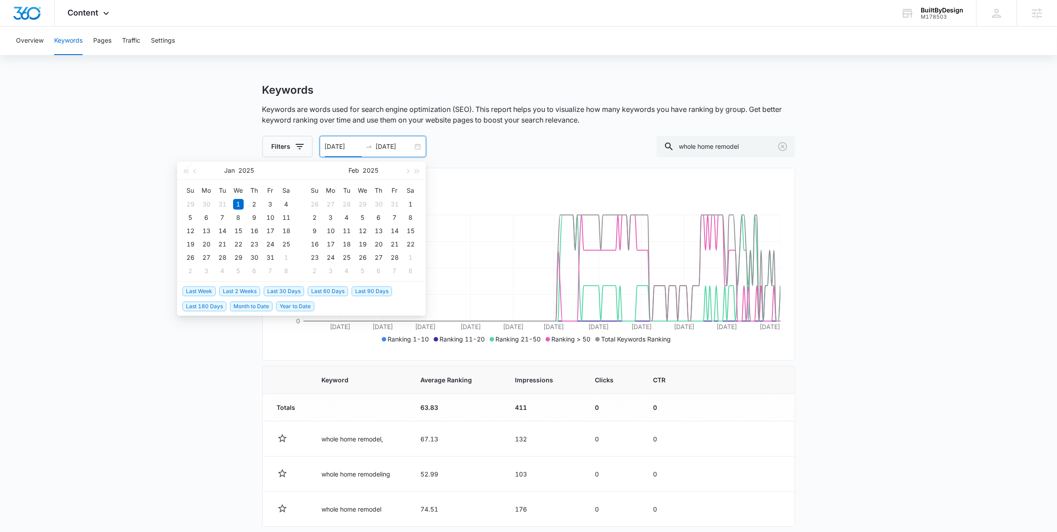
click at [285, 291] on span "Last 30 Days" at bounding box center [284, 291] width 40 height 10
type input "[DATE]"
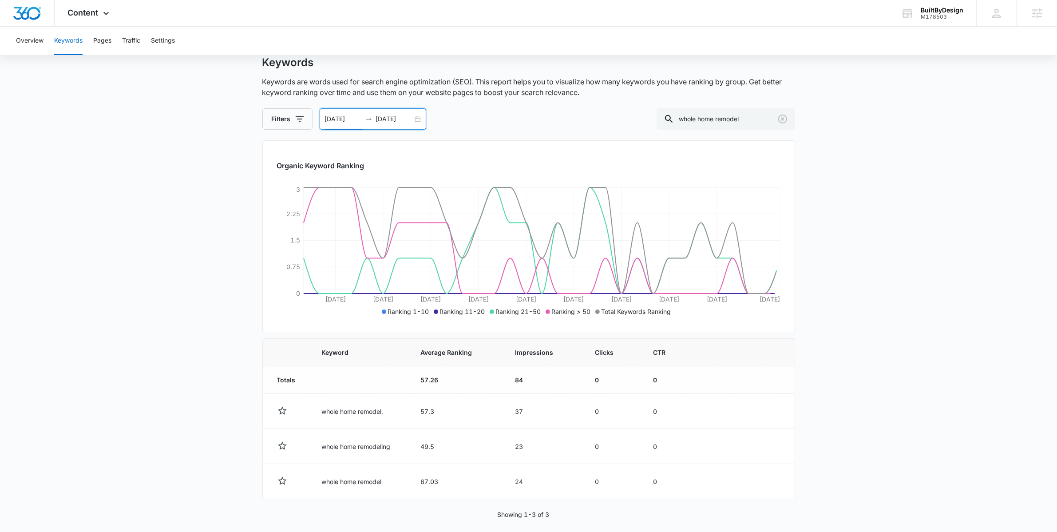
scroll to position [36, 0]
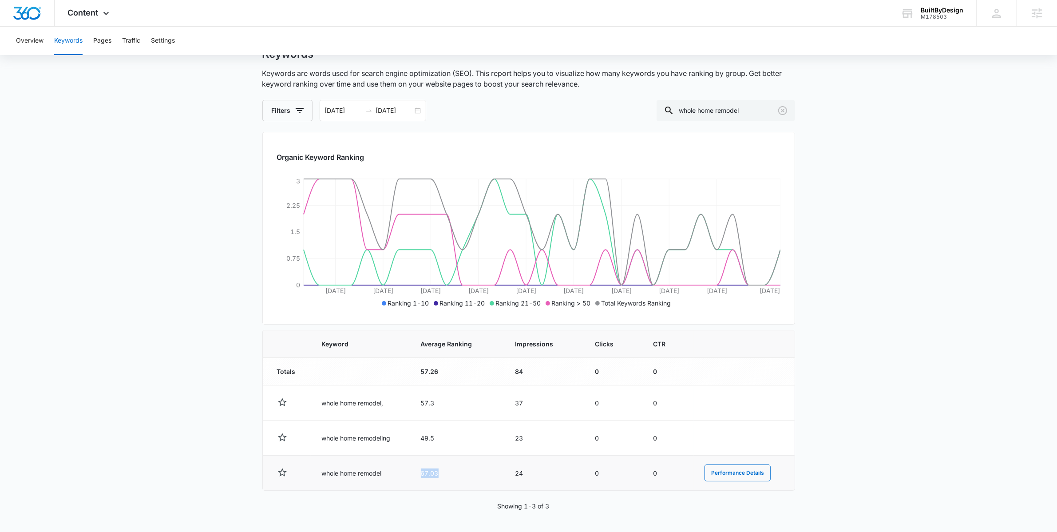
drag, startPoint x: 441, startPoint y: 477, endPoint x: 415, endPoint y: 474, distance: 25.5
click at [415, 474] on td "67.03" at bounding box center [457, 473] width 95 height 35
drag, startPoint x: 437, startPoint y: 445, endPoint x: 410, endPoint y: 441, distance: 27.3
click at [410, 441] on tr "whole home remodeling 49.5 23 0 0 Performance Details" at bounding box center [529, 438] width 532 height 35
drag, startPoint x: 739, startPoint y: 114, endPoint x: 687, endPoint y: 112, distance: 51.5
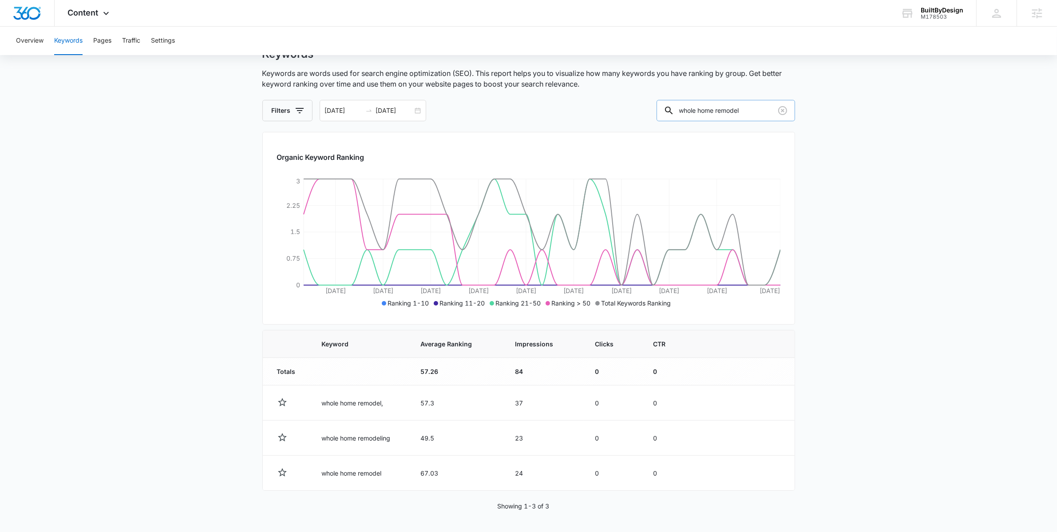
click at [687, 112] on div "whole home remodel" at bounding box center [726, 110] width 139 height 21
type input "kitchen remodel"
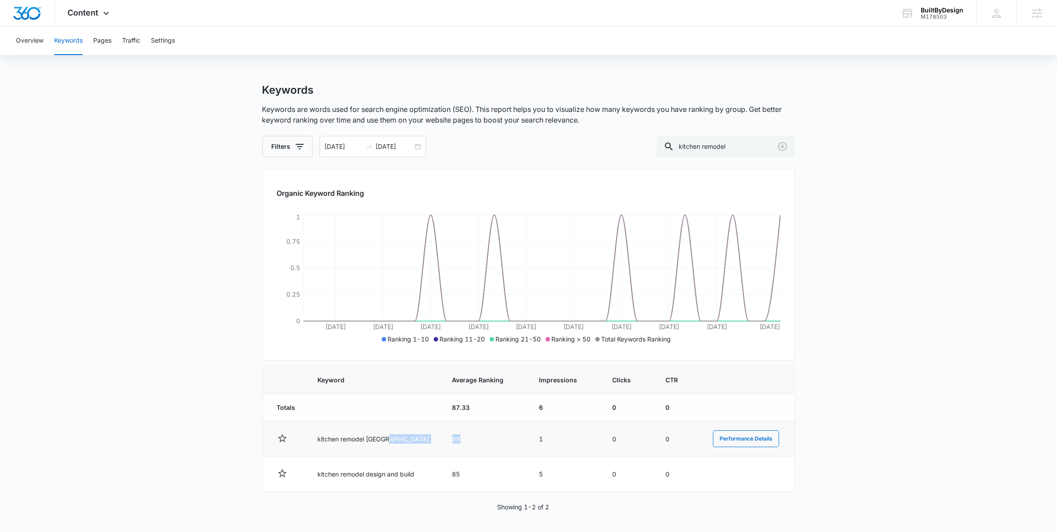
drag, startPoint x: 454, startPoint y: 444, endPoint x: 429, endPoint y: 443, distance: 25.3
click at [429, 443] on tr "kitchen remodel denver 99 1 0 0 Performance Details" at bounding box center [529, 438] width 532 height 35
click at [74, 15] on span "Content" at bounding box center [83, 12] width 31 height 9
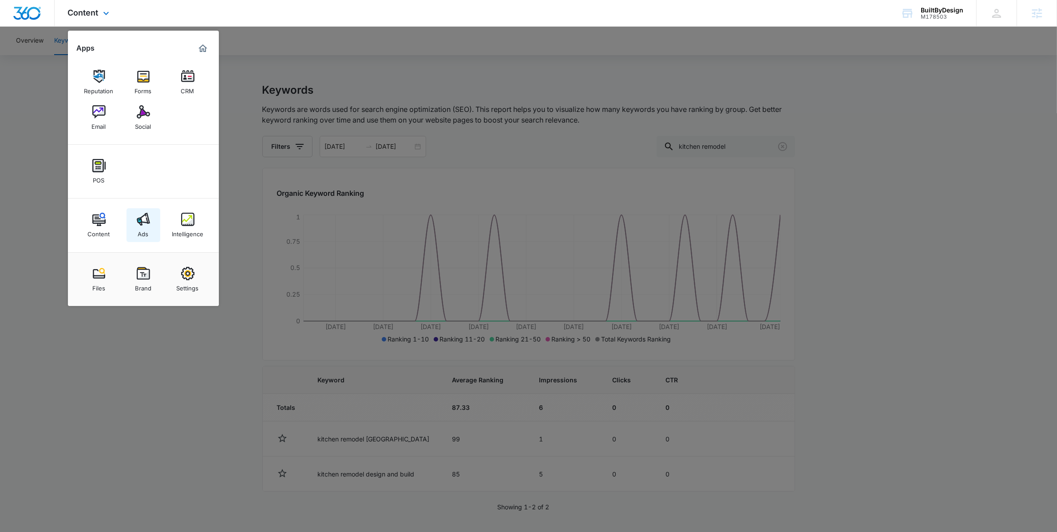
click at [139, 229] on div "Ads" at bounding box center [143, 232] width 11 height 12
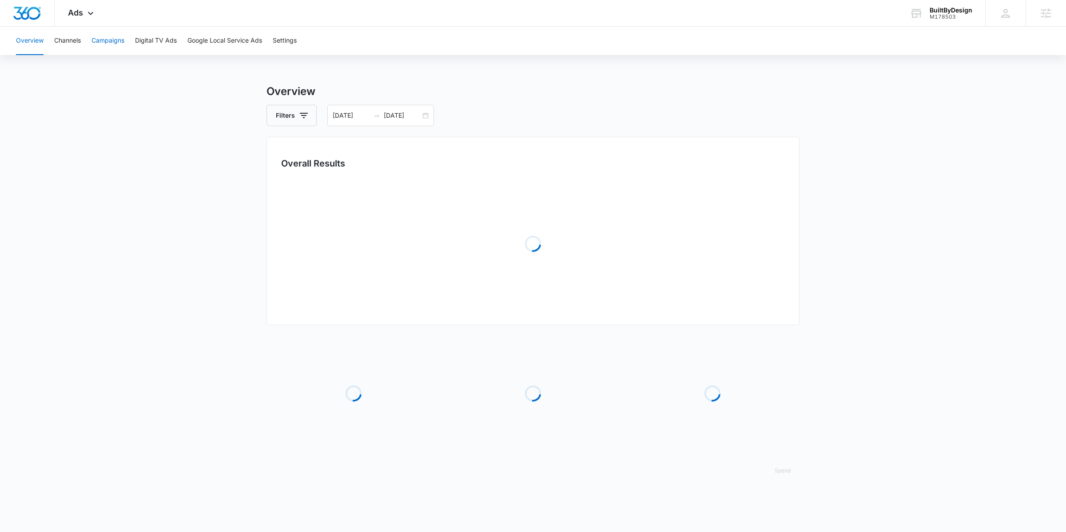
click at [115, 39] on button "Campaigns" at bounding box center [107, 41] width 33 height 28
click at [316, 120] on div "Filters 07/13/2025 08/12/2025" at bounding box center [528, 115] width 533 height 21
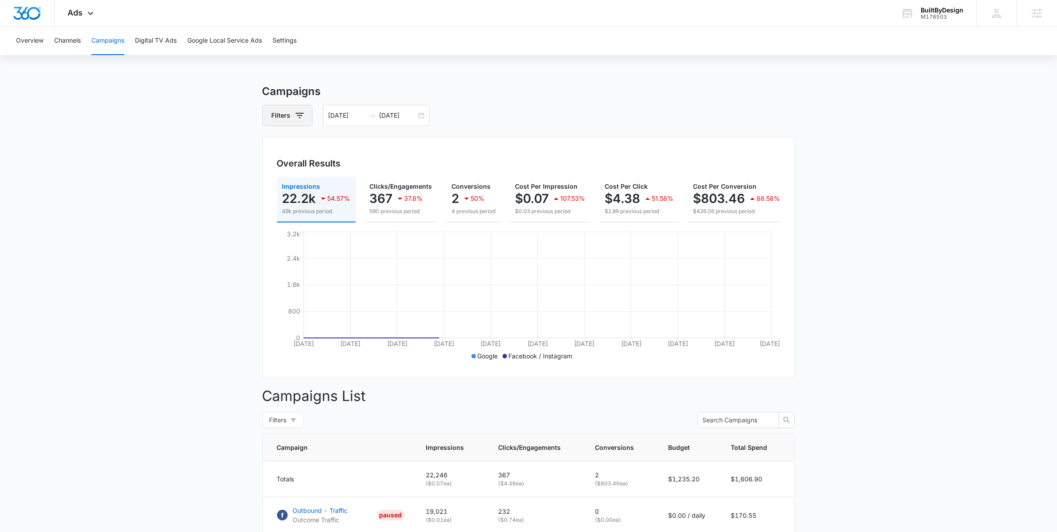
click at [306, 119] on button "Filters" at bounding box center [287, 115] width 50 height 21
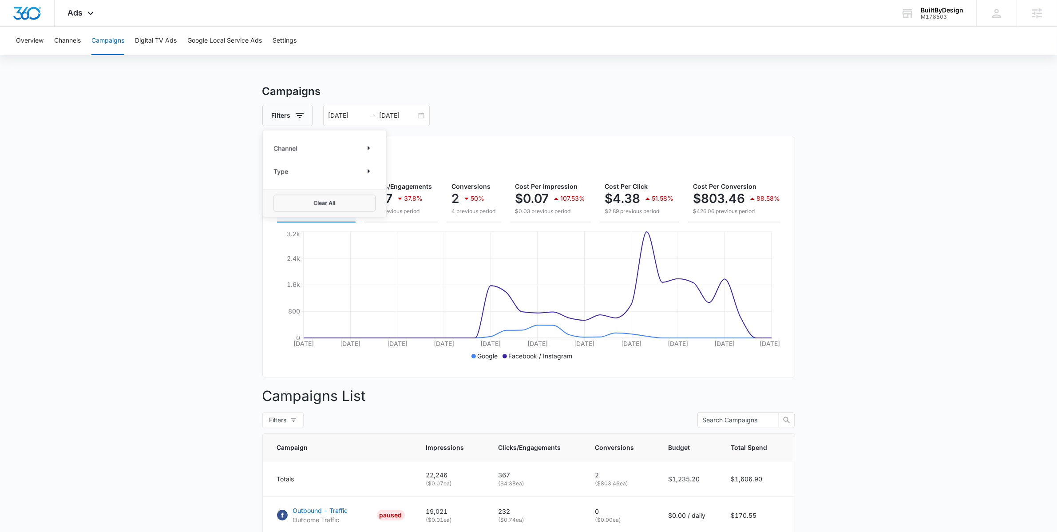
click at [302, 151] on div "Channel" at bounding box center [325, 148] width 102 height 14
click at [364, 147] on icon "Show Channel filters" at bounding box center [368, 148] width 11 height 11
click at [316, 191] on label "Facebook / Instagram" at bounding box center [325, 192] width 102 height 9
click at [274, 192] on input "Facebook / Instagram" at bounding box center [274, 192] width 0 height 0
checkbox input "true"
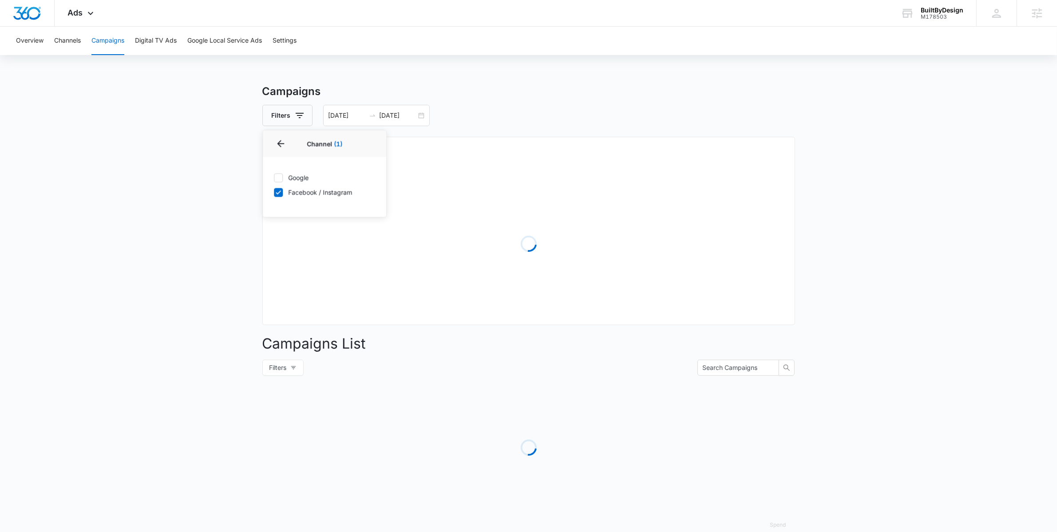
click at [123, 184] on main "Campaigns Filters Channel 1 Channel (1) Google Facebook / Instagram Type Clear …" at bounding box center [528, 314] width 1057 height 463
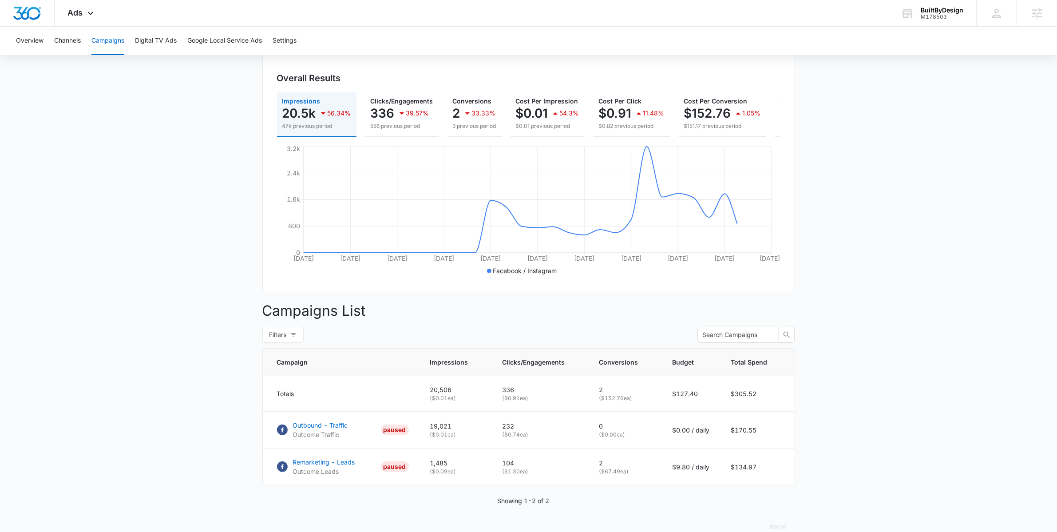
scroll to position [87, 0]
click at [322, 428] on p "Outbound - Traffic" at bounding box center [320, 423] width 55 height 9
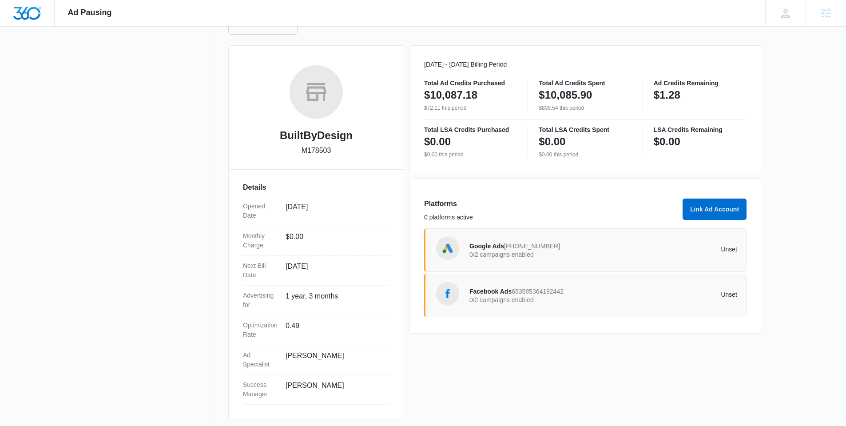
scroll to position [96, 0]
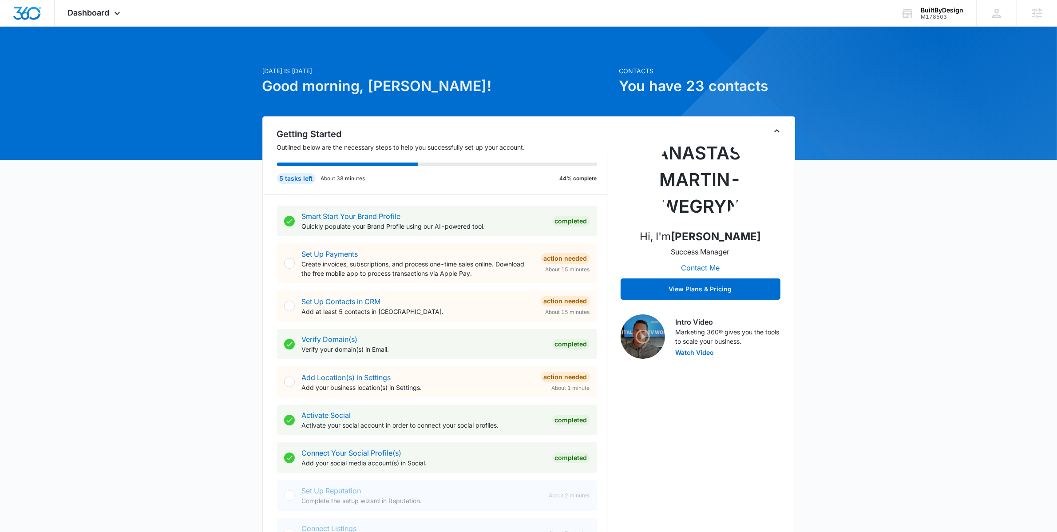
click at [775, 131] on icon "Toggle Collapse" at bounding box center [777, 131] width 11 height 11
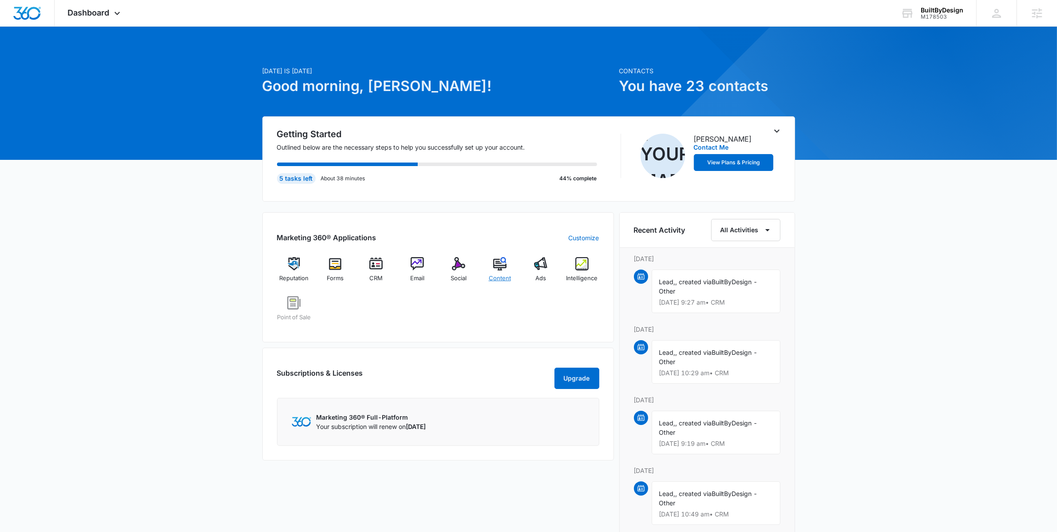
click at [515, 271] on div "Content" at bounding box center [500, 273] width 34 height 32
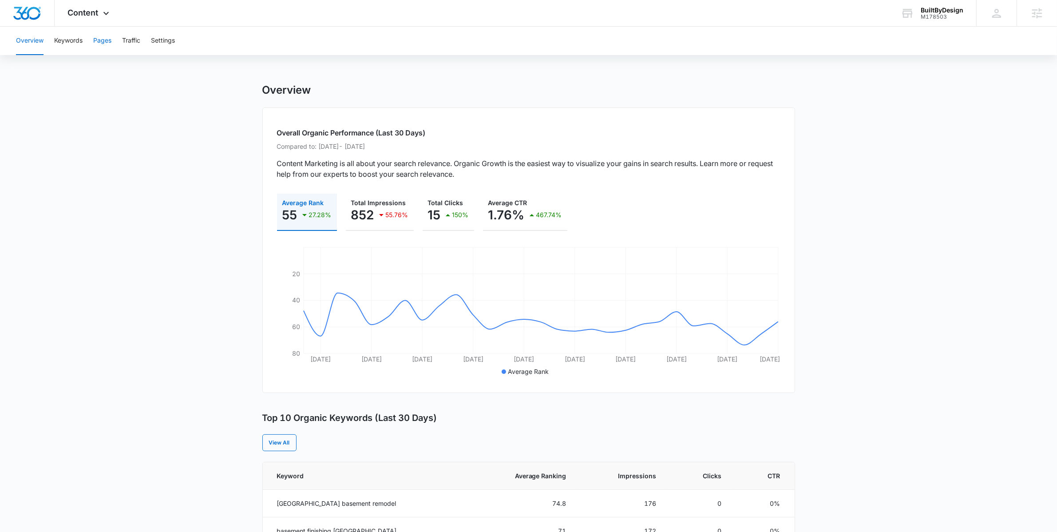
click at [110, 42] on button "Pages" at bounding box center [102, 41] width 18 height 28
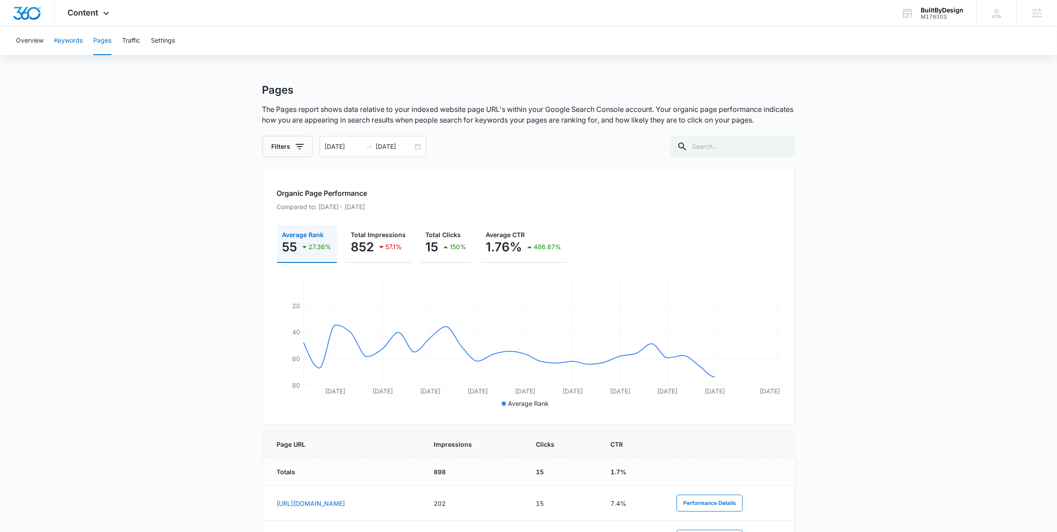
click at [78, 41] on button "Keywords" at bounding box center [68, 41] width 28 height 28
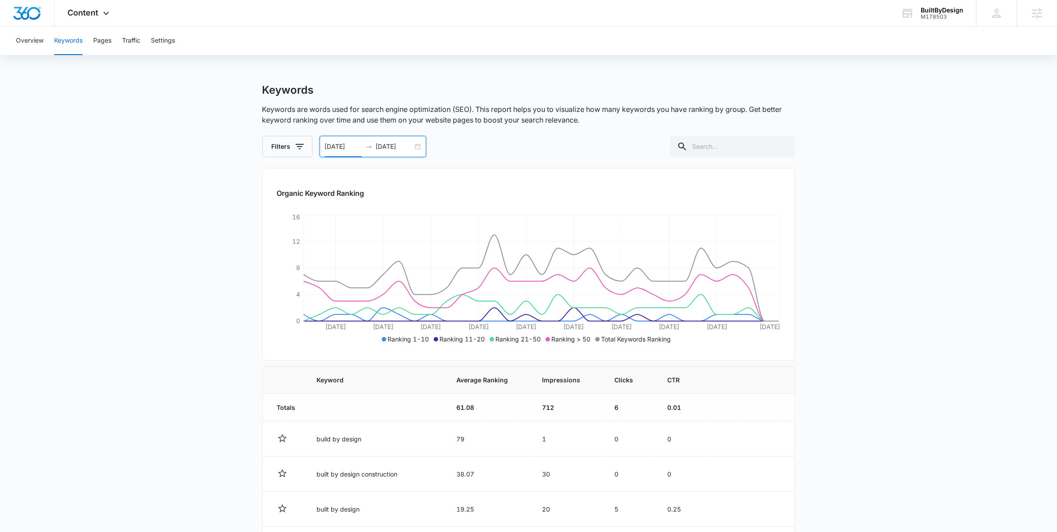
click at [330, 145] on input "07/15/2025" at bounding box center [343, 147] width 37 height 10
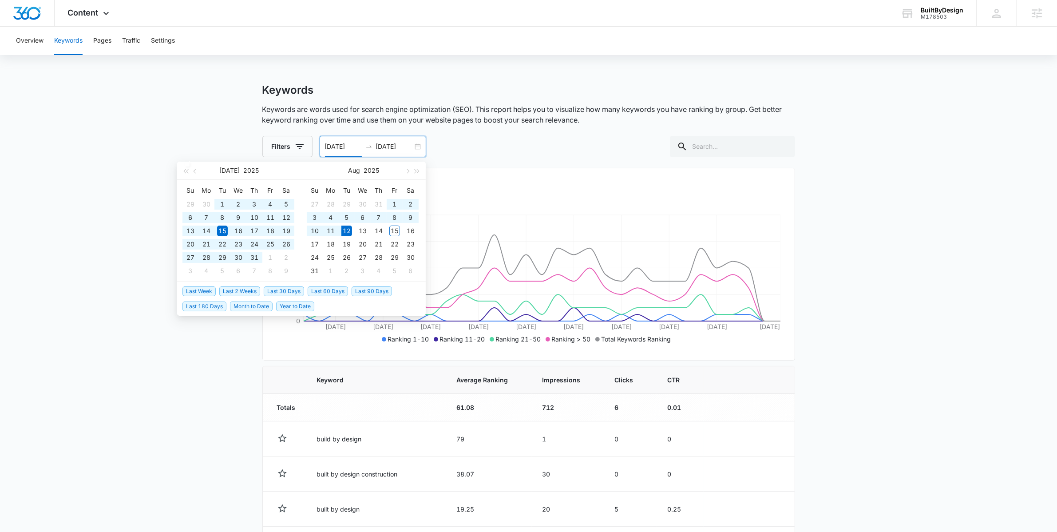
click at [290, 307] on span "Year to Date" at bounding box center [295, 307] width 38 height 10
type input "01/01/2025"
type input "[DATE]"
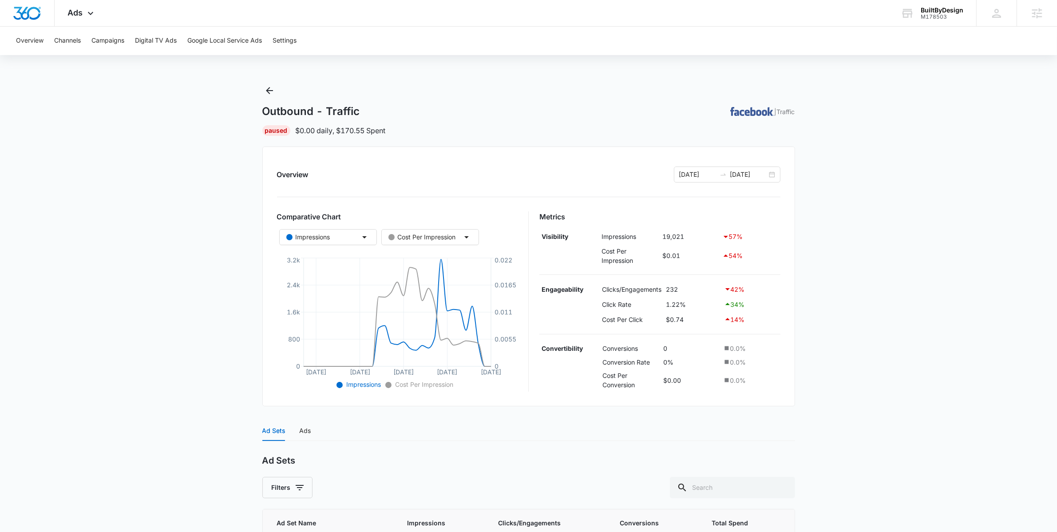
scroll to position [83, 0]
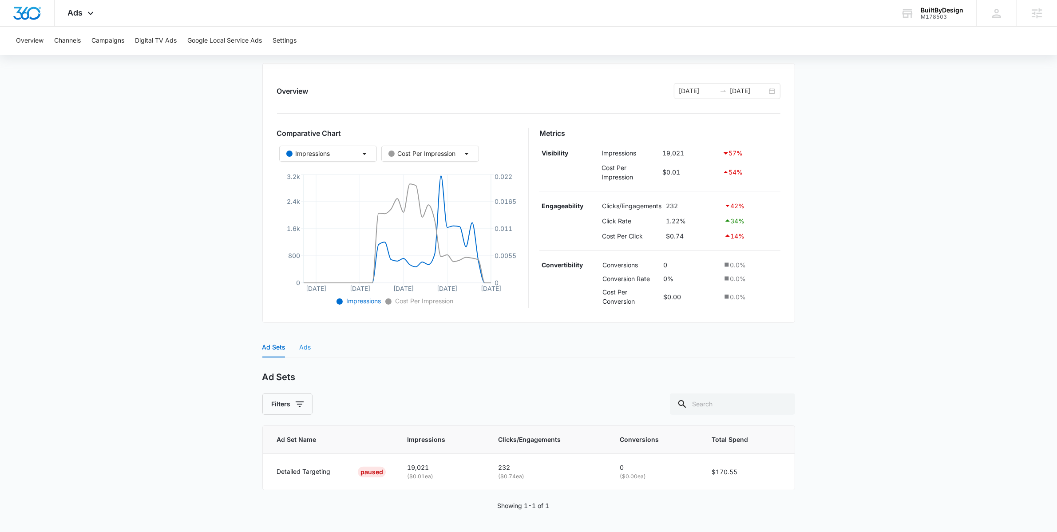
click at [306, 341] on div "Ads" at bounding box center [306, 347] width 12 height 20
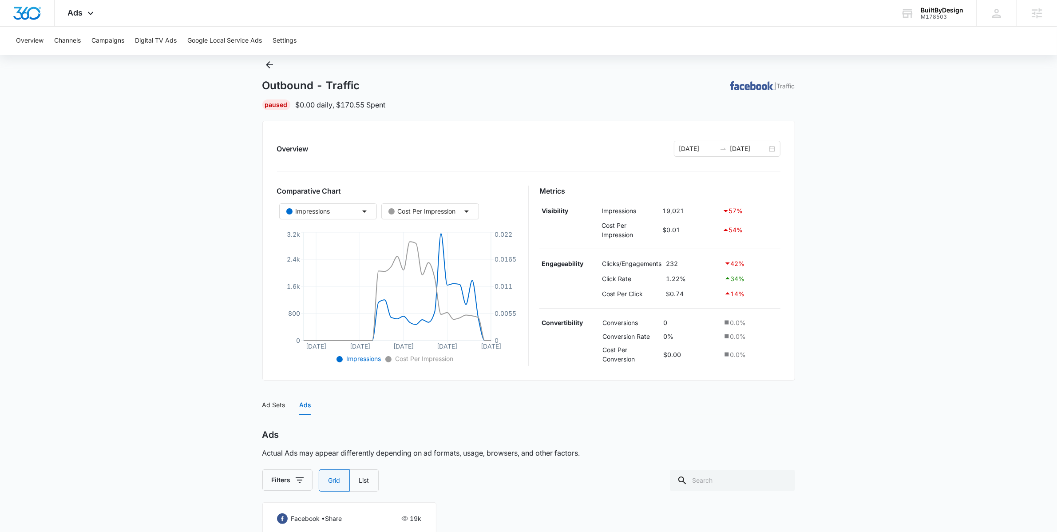
scroll to position [0, 0]
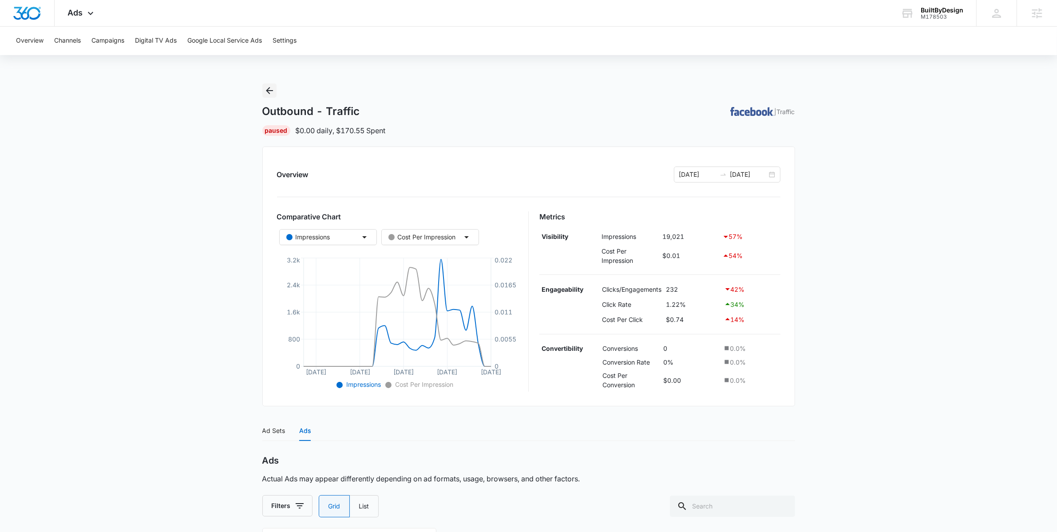
click at [270, 90] on icon "Back" at bounding box center [269, 90] width 11 height 11
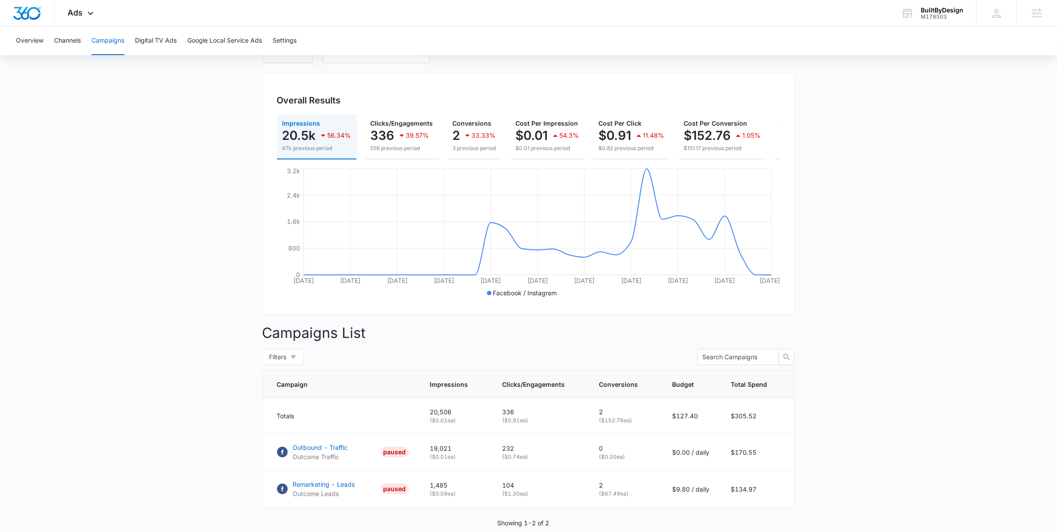
scroll to position [110, 0]
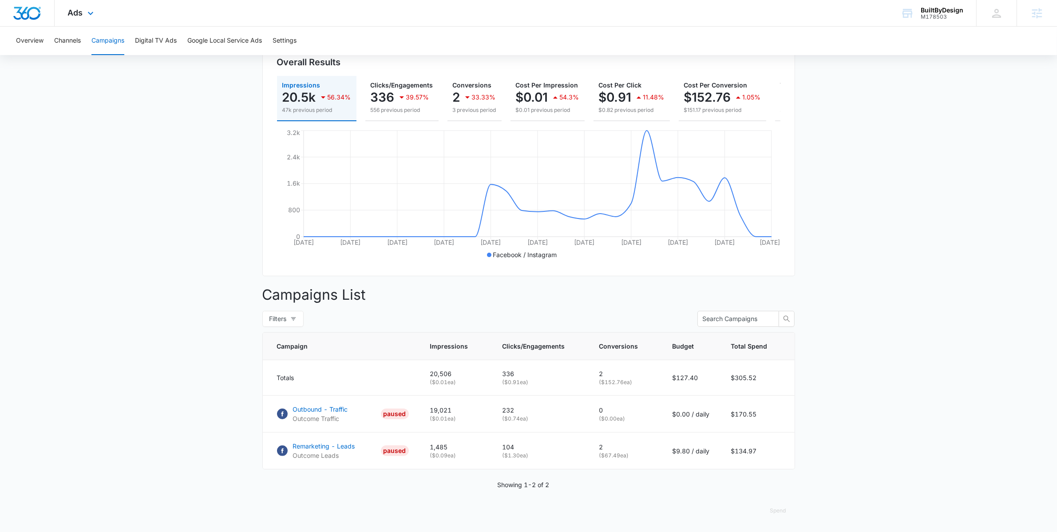
click at [84, 14] on div "Ads Apps Reputation Forms CRM Email Social POS Content Ads Intelligence Files B…" at bounding box center [82, 13] width 55 height 26
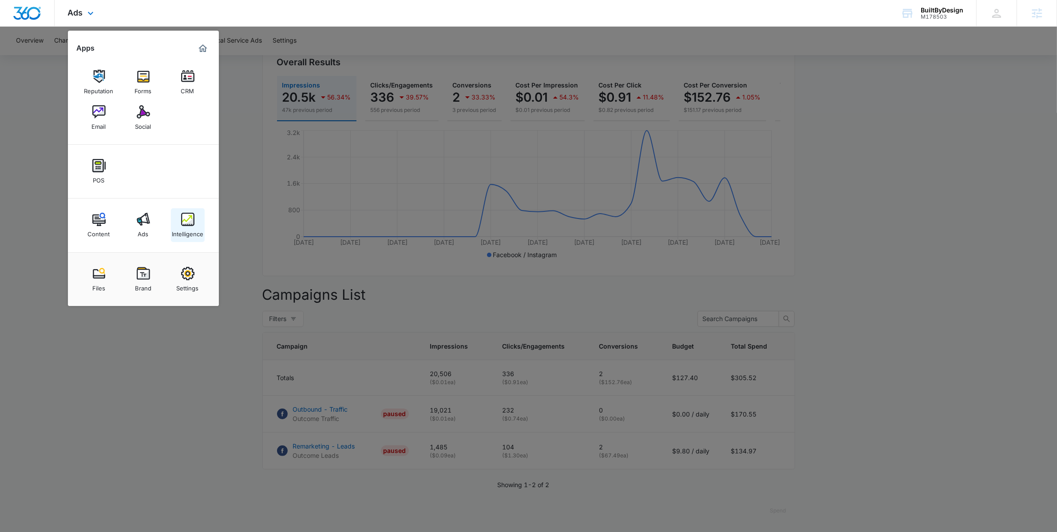
click at [195, 227] on div "Intelligence" at bounding box center [188, 232] width 32 height 12
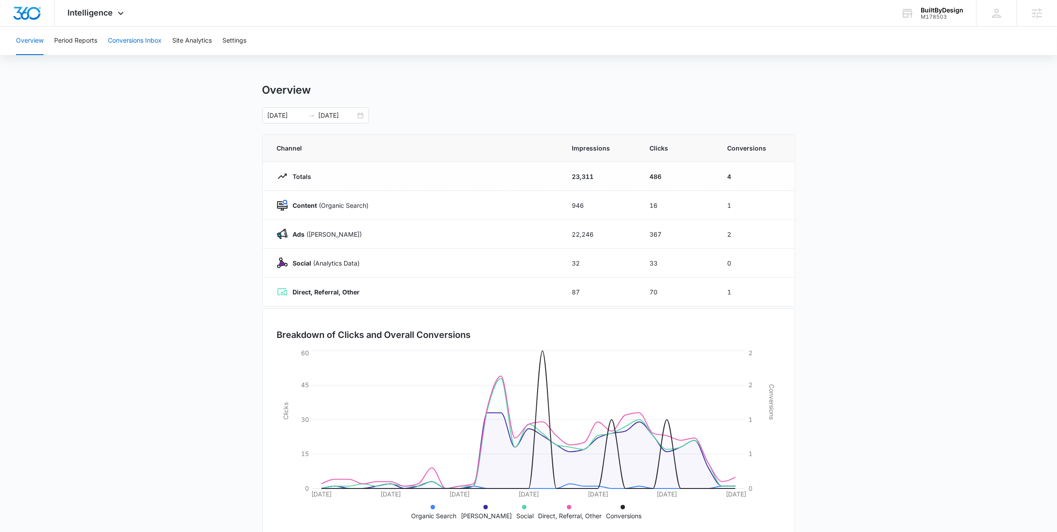
click at [146, 41] on button "Conversions Inbox" at bounding box center [135, 41] width 54 height 28
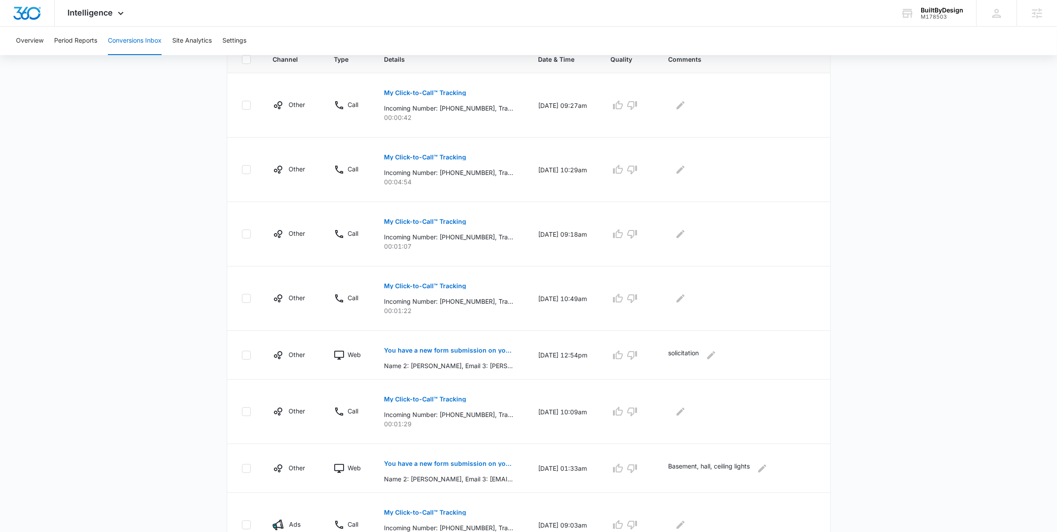
scroll to position [218, 0]
